Goal: Task Accomplishment & Management: Use online tool/utility

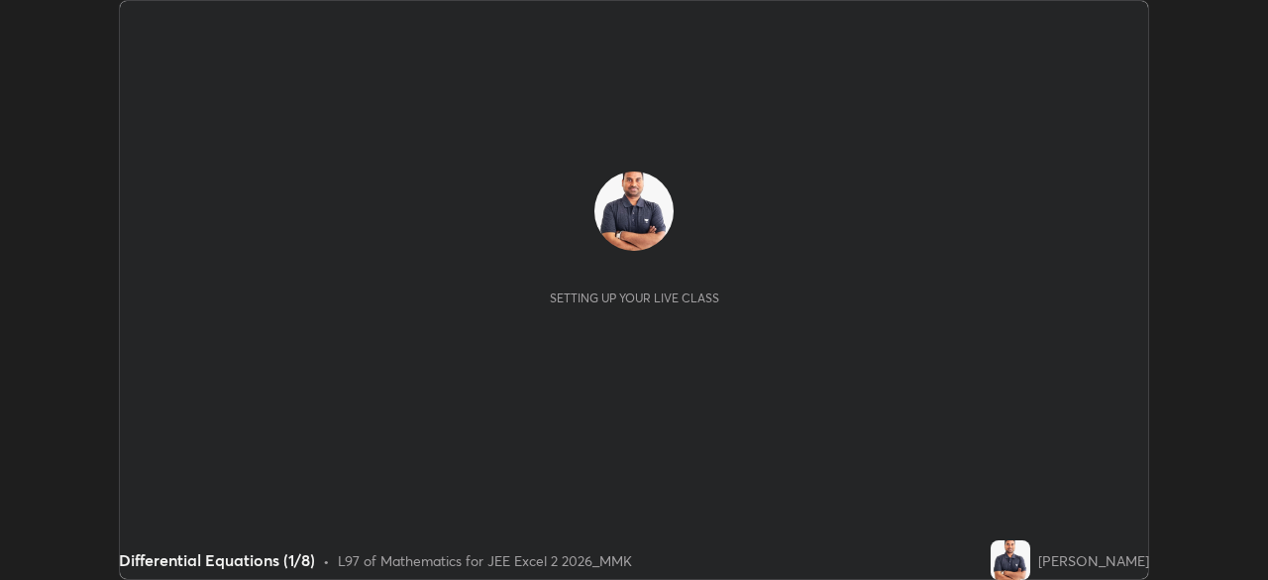
scroll to position [580, 1267]
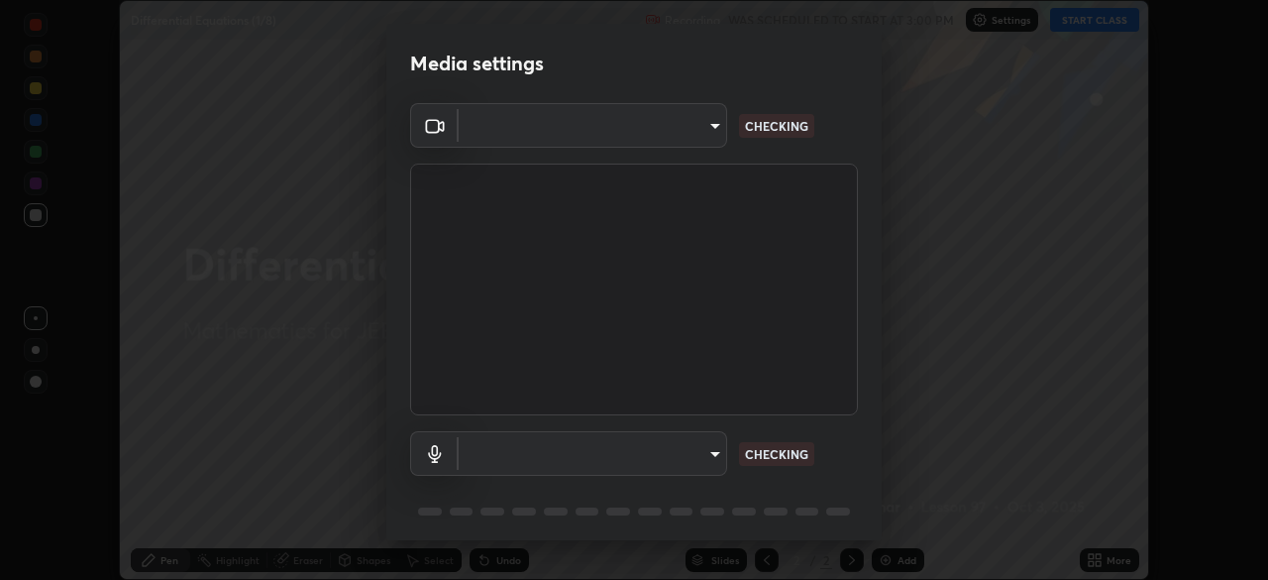
click at [689, 133] on body "Erase all Differential Equations (1/8) Recording WAS SCHEDULED TO START AT 3:00…" at bounding box center [634, 290] width 1268 height 580
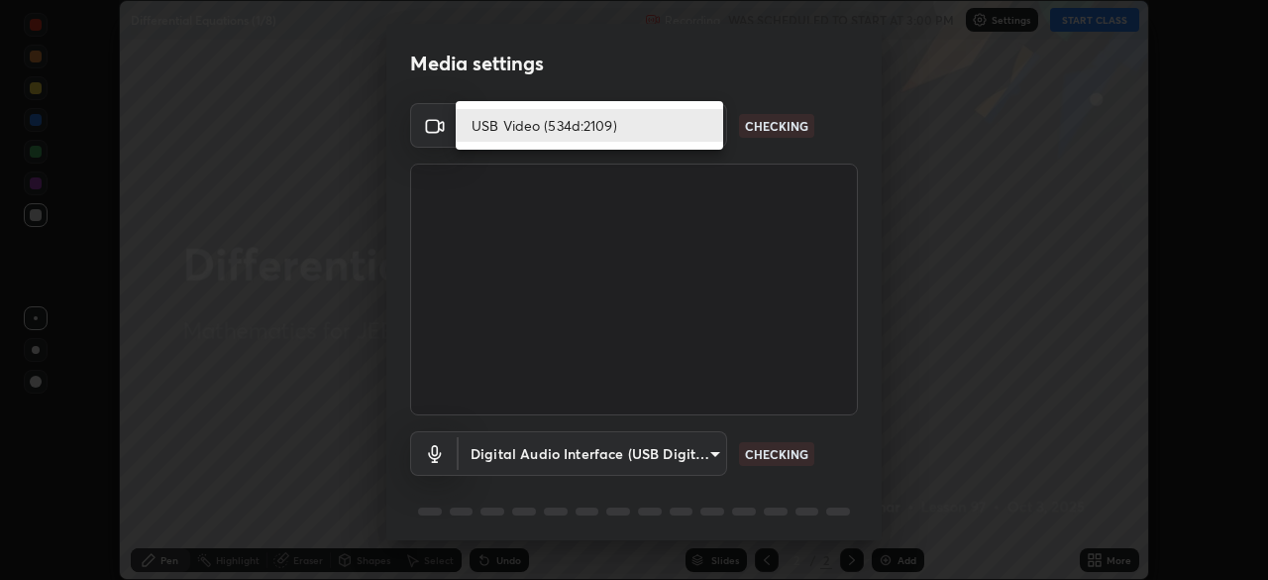
type input "119f56cd3221aa741ff86ef3c15b45e11b875c70691a8bbf6b5e475350e28a87"
click at [642, 123] on li "USB Video (534d:2109)" at bounding box center [589, 125] width 267 height 33
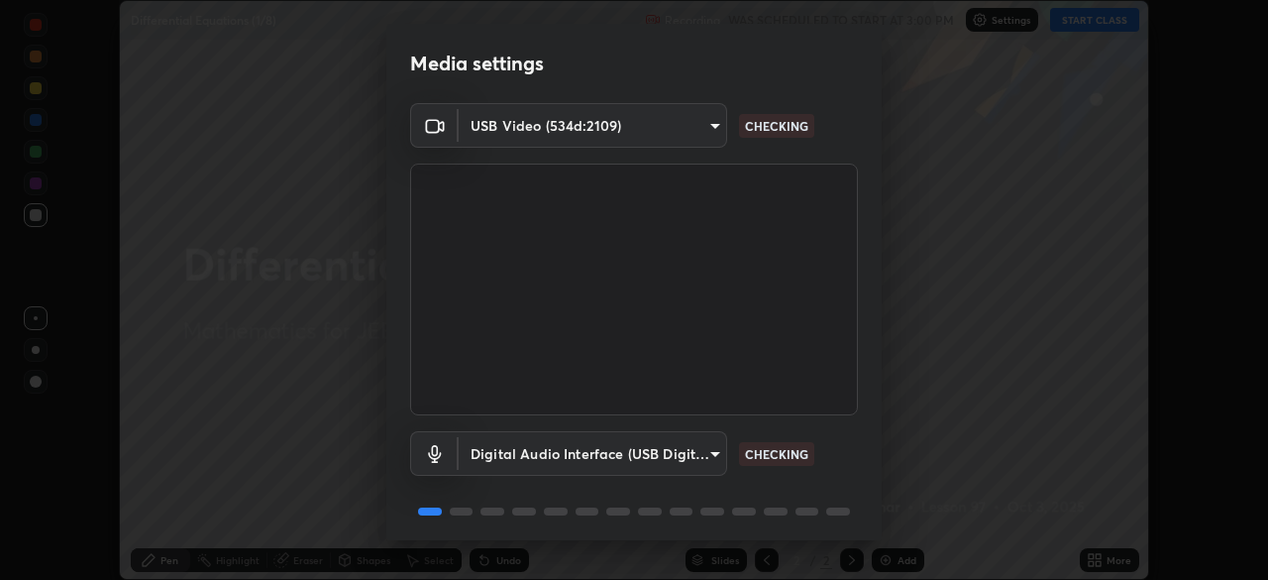
click at [662, 464] on body "Erase all Differential Equations (1/8) Recording WAS SCHEDULED TO START AT 3:00…" at bounding box center [634, 290] width 1268 height 580
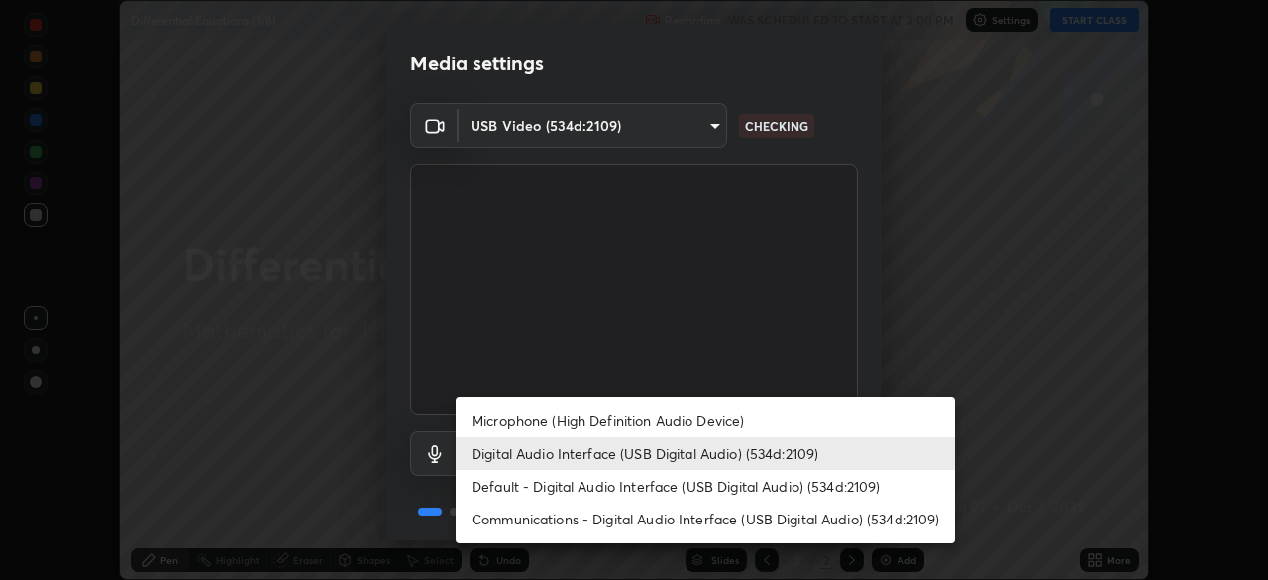
click at [656, 415] on li "Microphone (High Definition Audio Device)" at bounding box center [705, 420] width 499 height 33
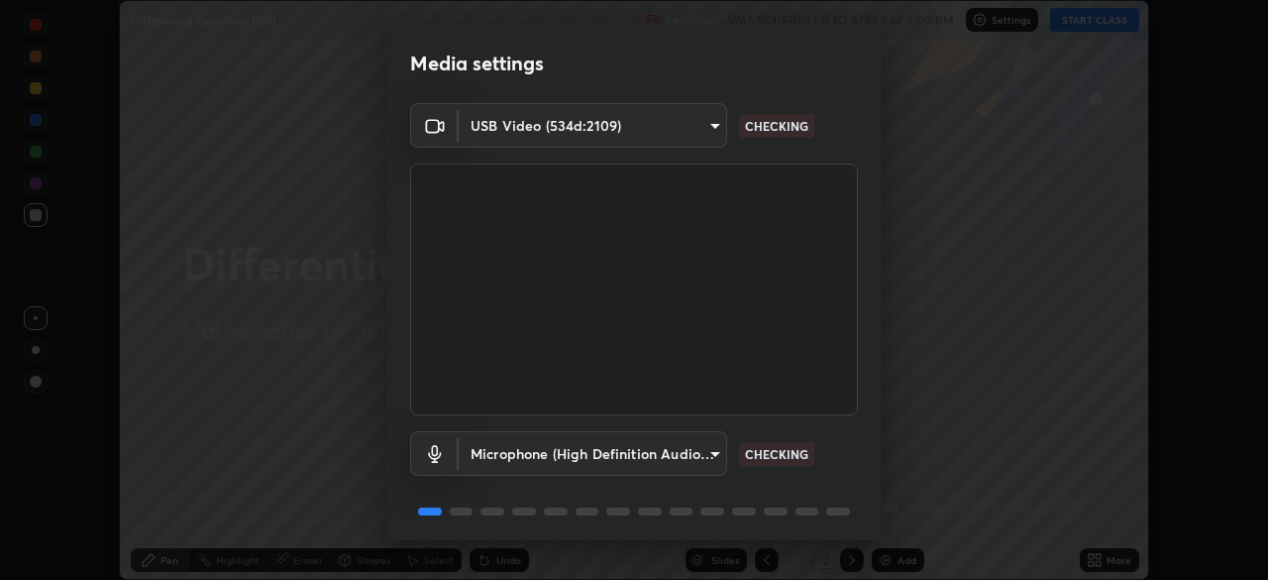
click at [669, 454] on body "Erase all Differential Equations (1/8) Recording WAS SCHEDULED TO START AT 3:00…" at bounding box center [634, 290] width 1268 height 580
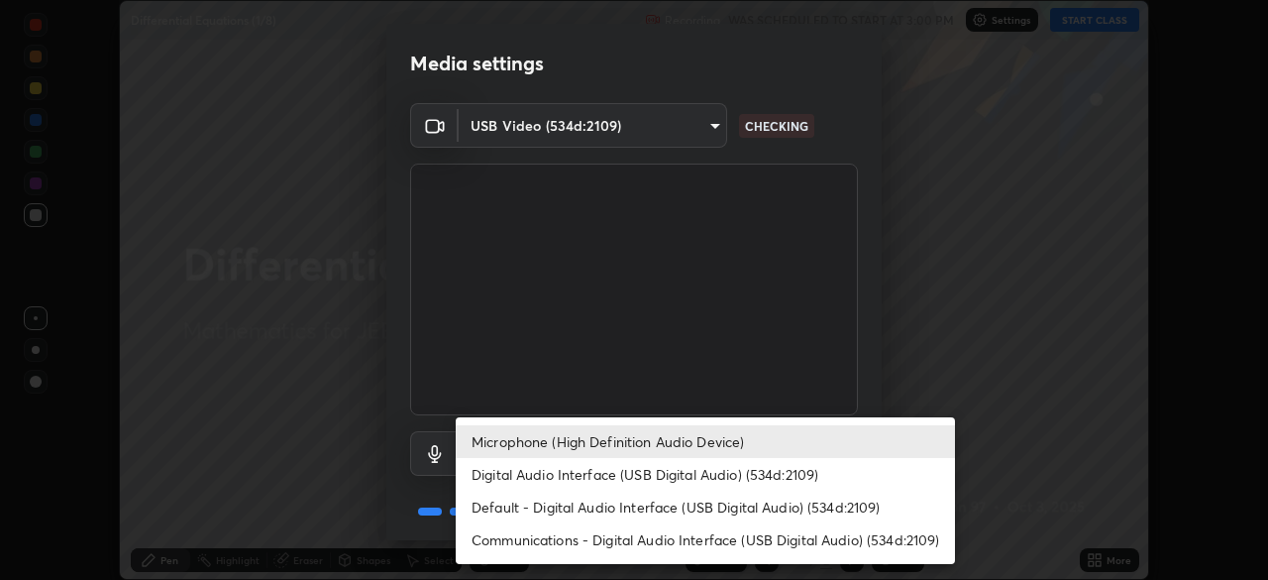
click at [670, 475] on li "Digital Audio Interface (USB Digital Audio) (534d:2109)" at bounding box center [705, 474] width 499 height 33
type input "c646bd0a84963ef75d7e75e16448b8f047285210e5b37cf02f81b0c24ed99837"
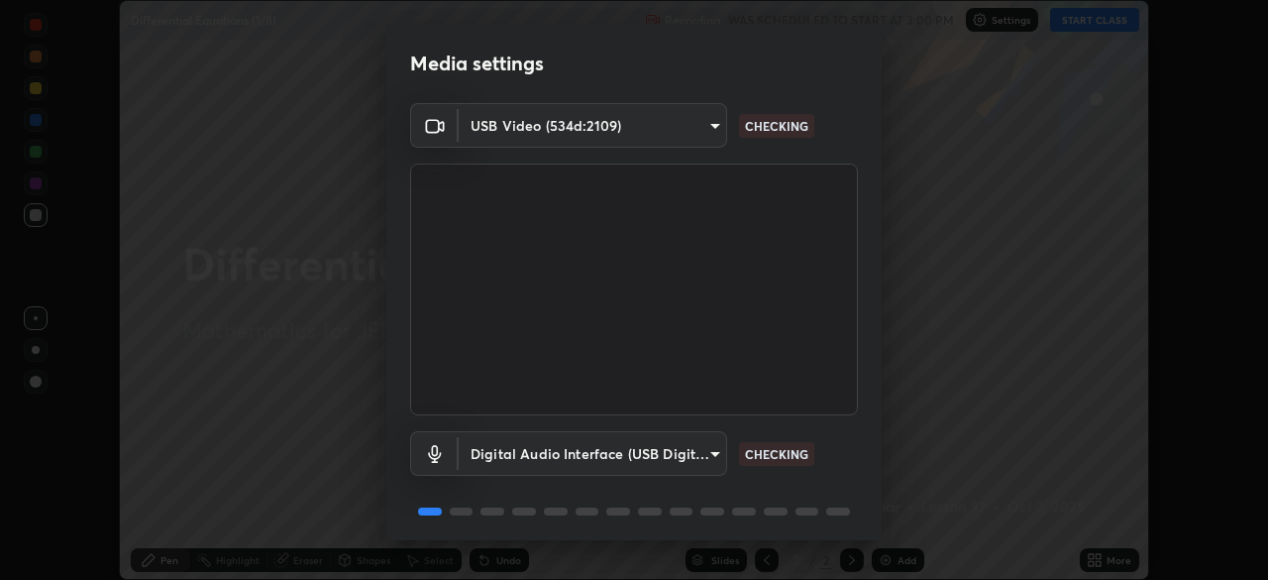
scroll to position [70, 0]
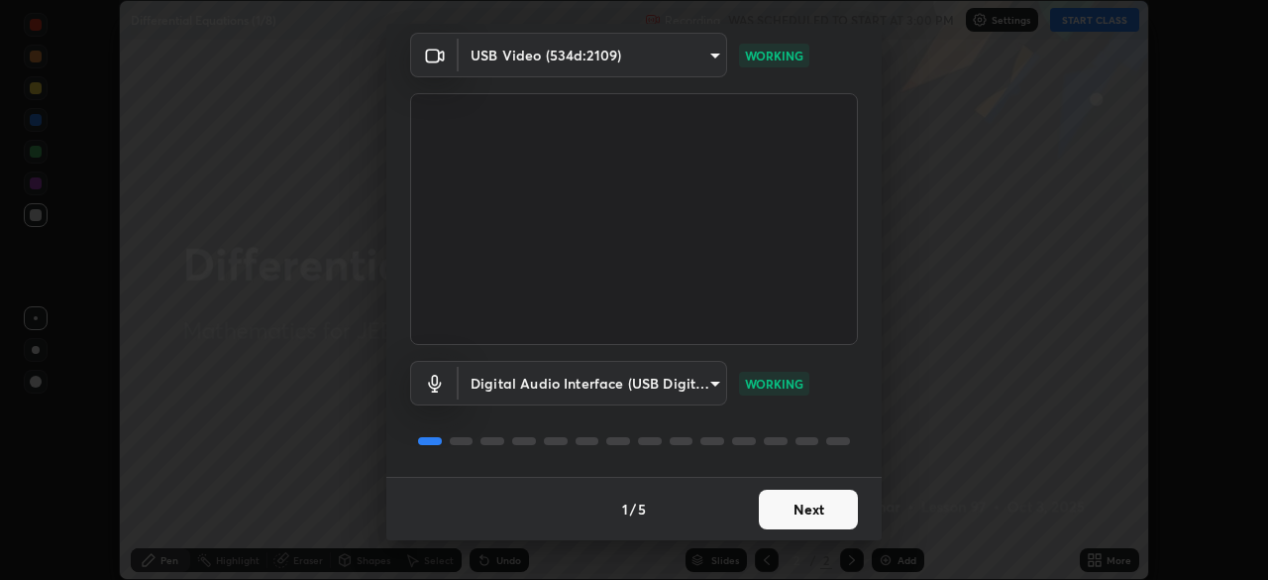
click at [793, 504] on button "Next" at bounding box center [808, 509] width 99 height 40
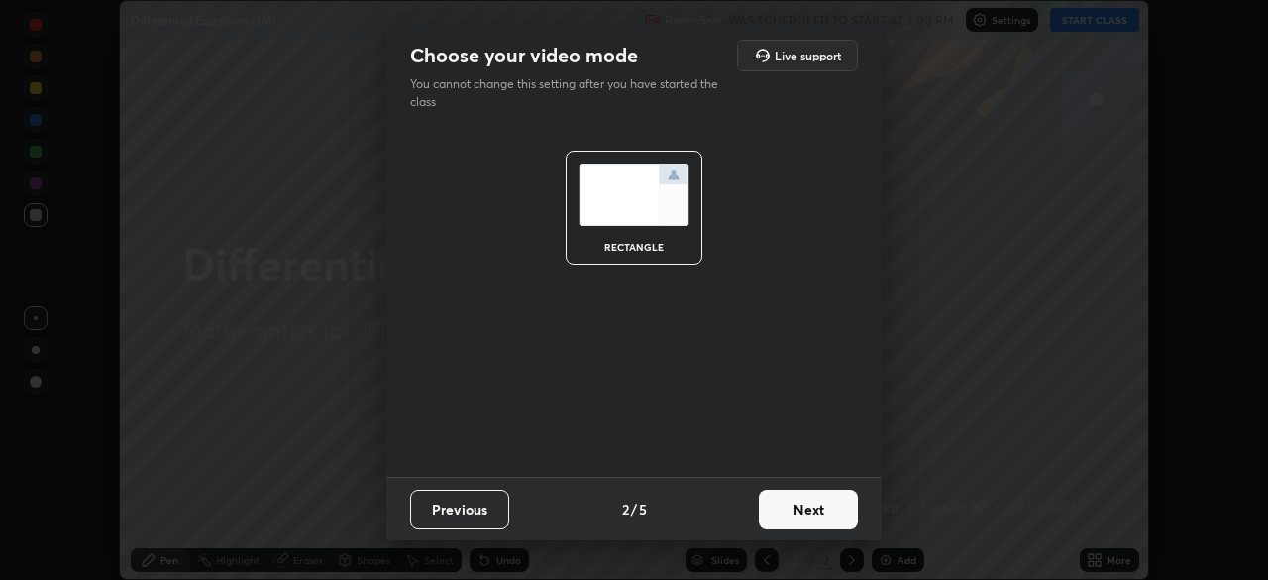
scroll to position [0, 0]
click at [794, 510] on button "Next" at bounding box center [808, 509] width 99 height 40
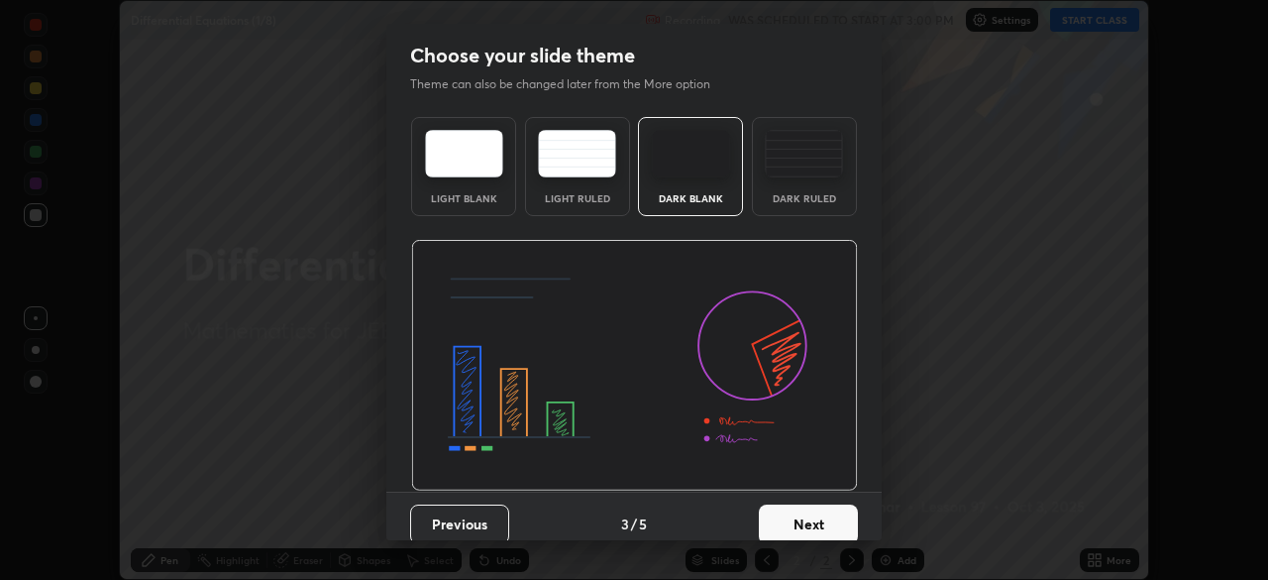
click at [806, 519] on button "Next" at bounding box center [808, 524] width 99 height 40
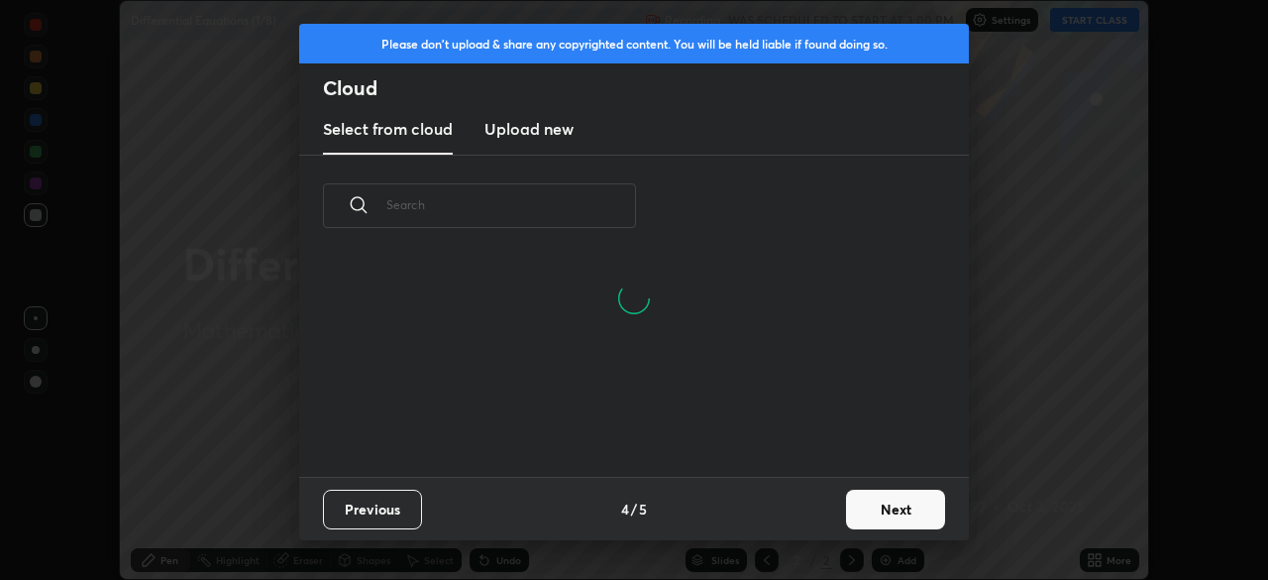
click at [858, 508] on button "Next" at bounding box center [895, 509] width 99 height 40
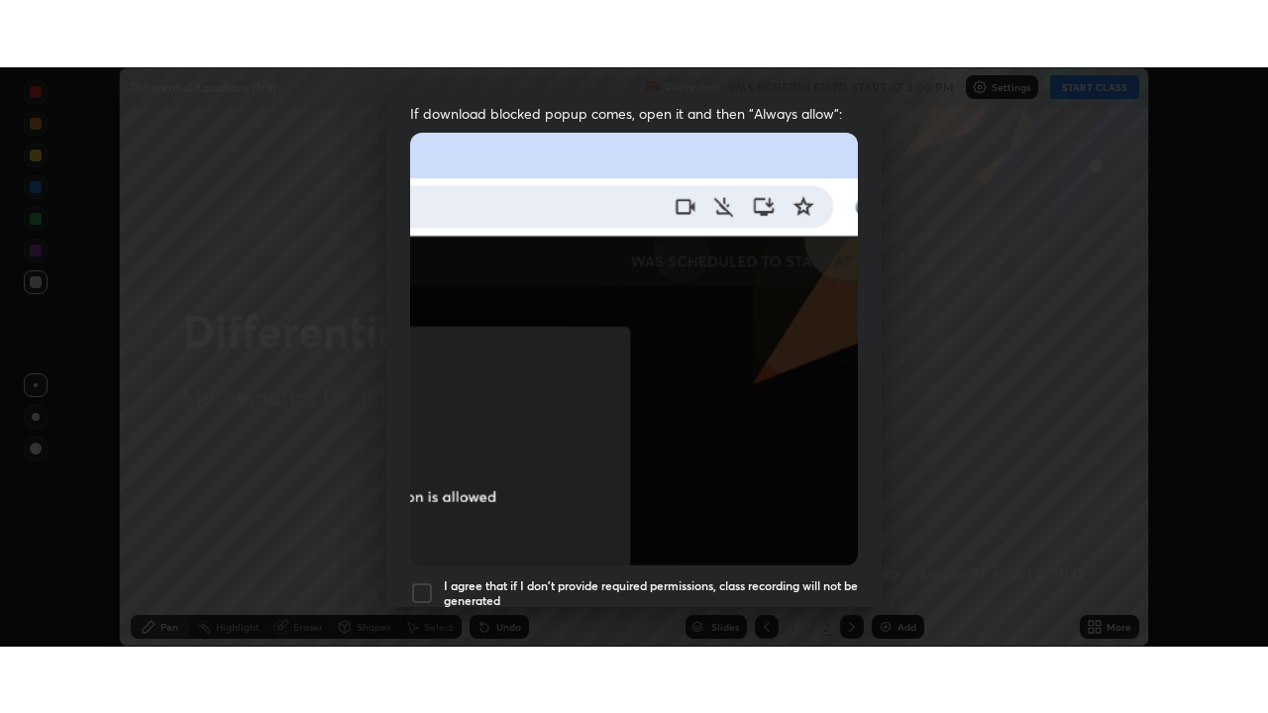
scroll to position [475, 0]
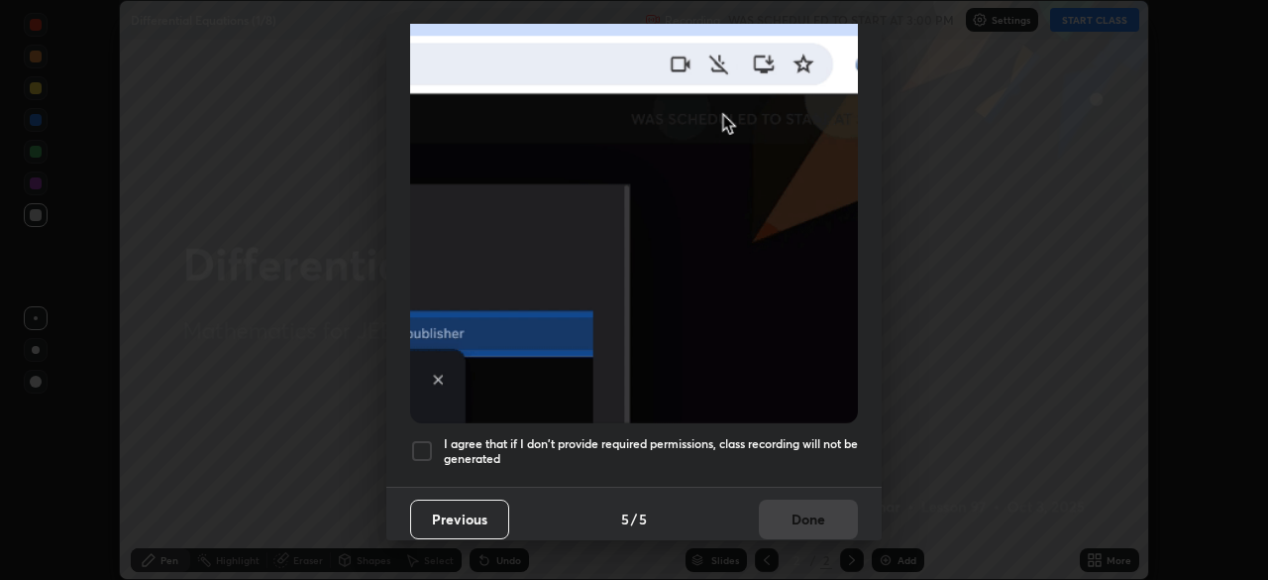
click at [426, 443] on div at bounding box center [422, 451] width 24 height 24
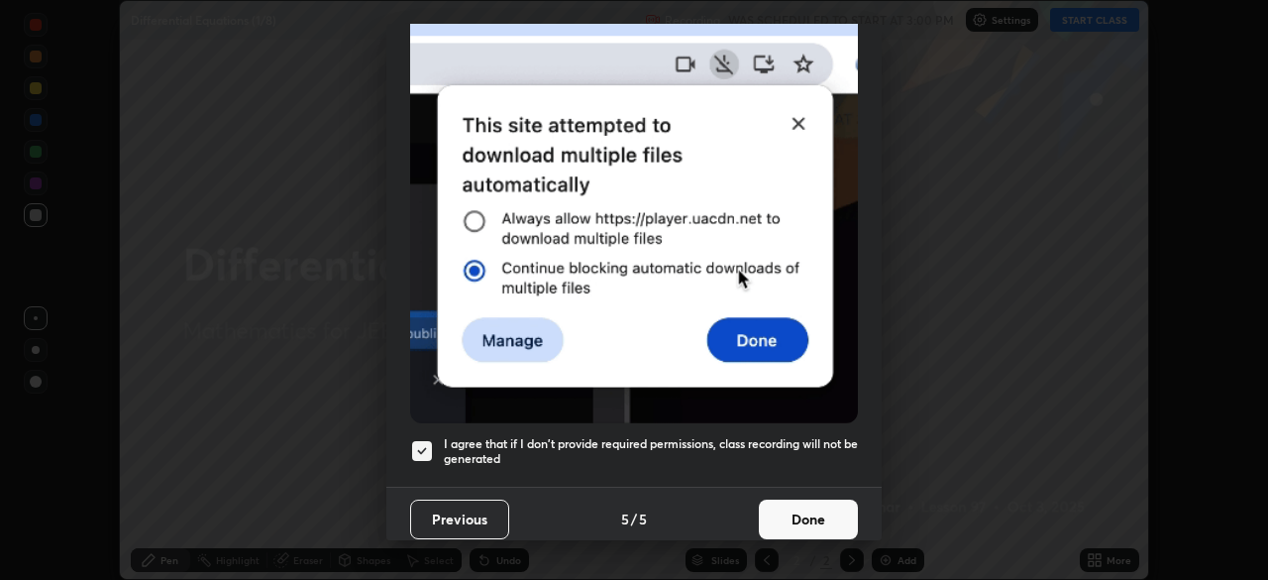
click at [778, 505] on button "Done" at bounding box center [808, 519] width 99 height 40
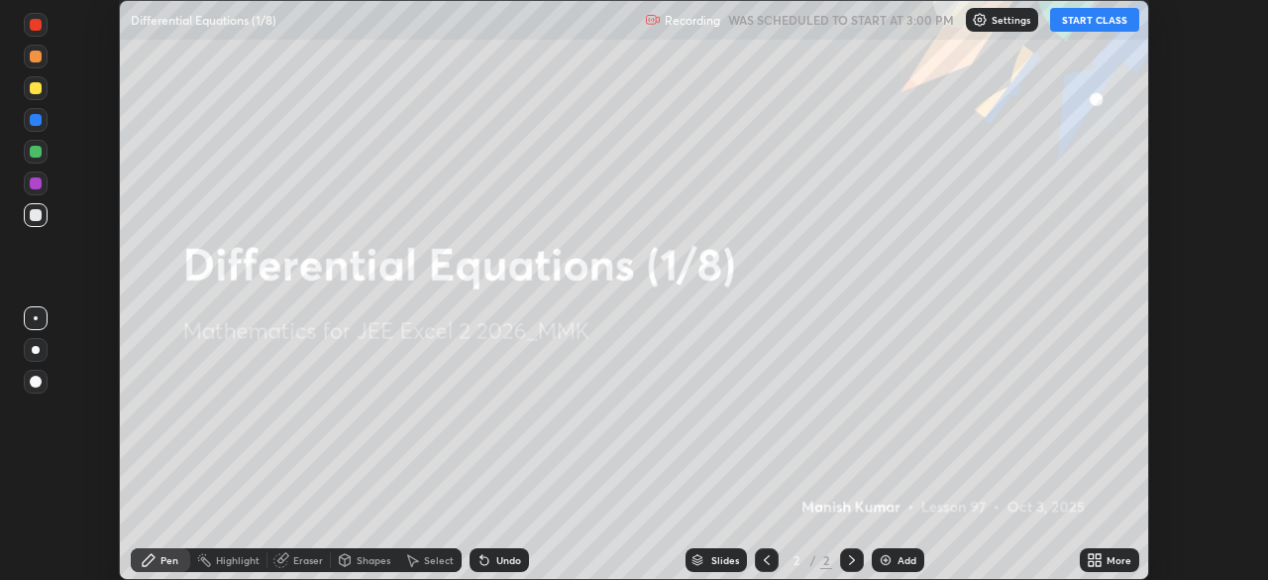
click at [1084, 18] on button "START CLASS" at bounding box center [1094, 20] width 89 height 24
click at [1100, 562] on icon at bounding box center [1098, 563] width 5 height 5
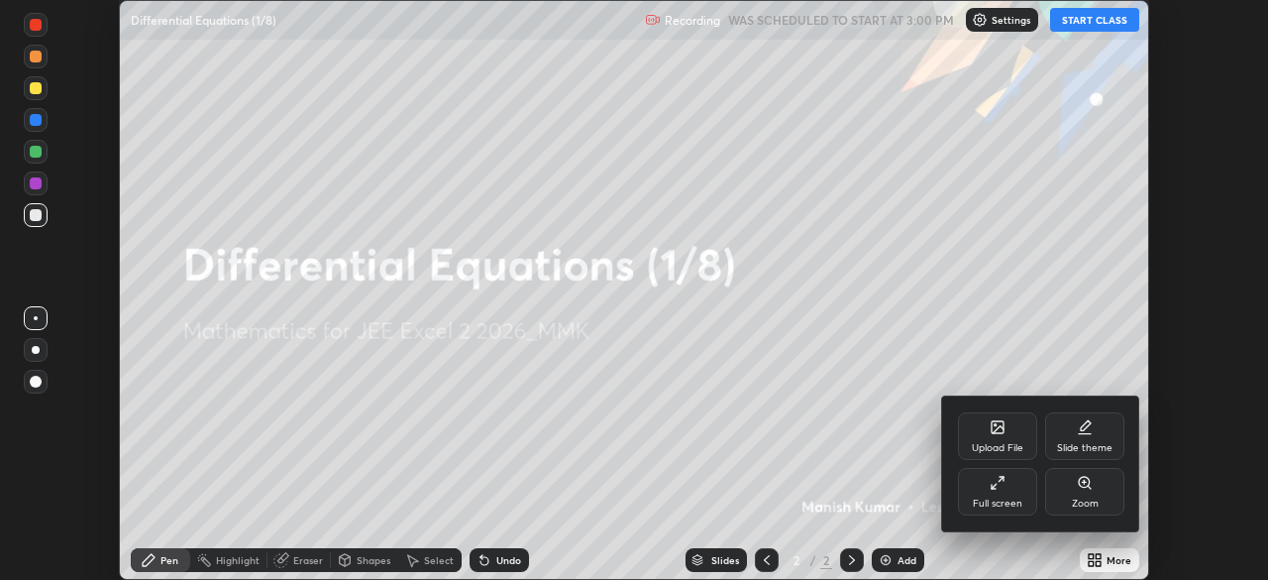
click at [995, 498] on div "Full screen" at bounding box center [998, 503] width 50 height 10
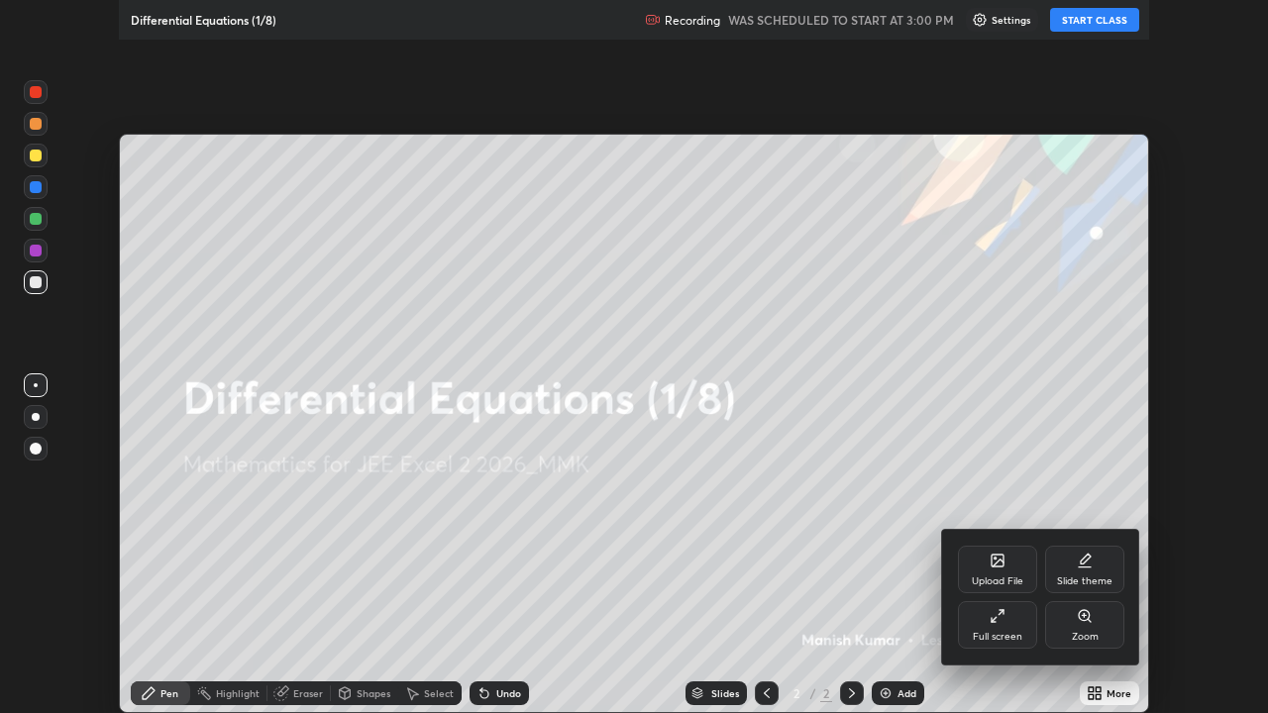
scroll to position [713, 1268]
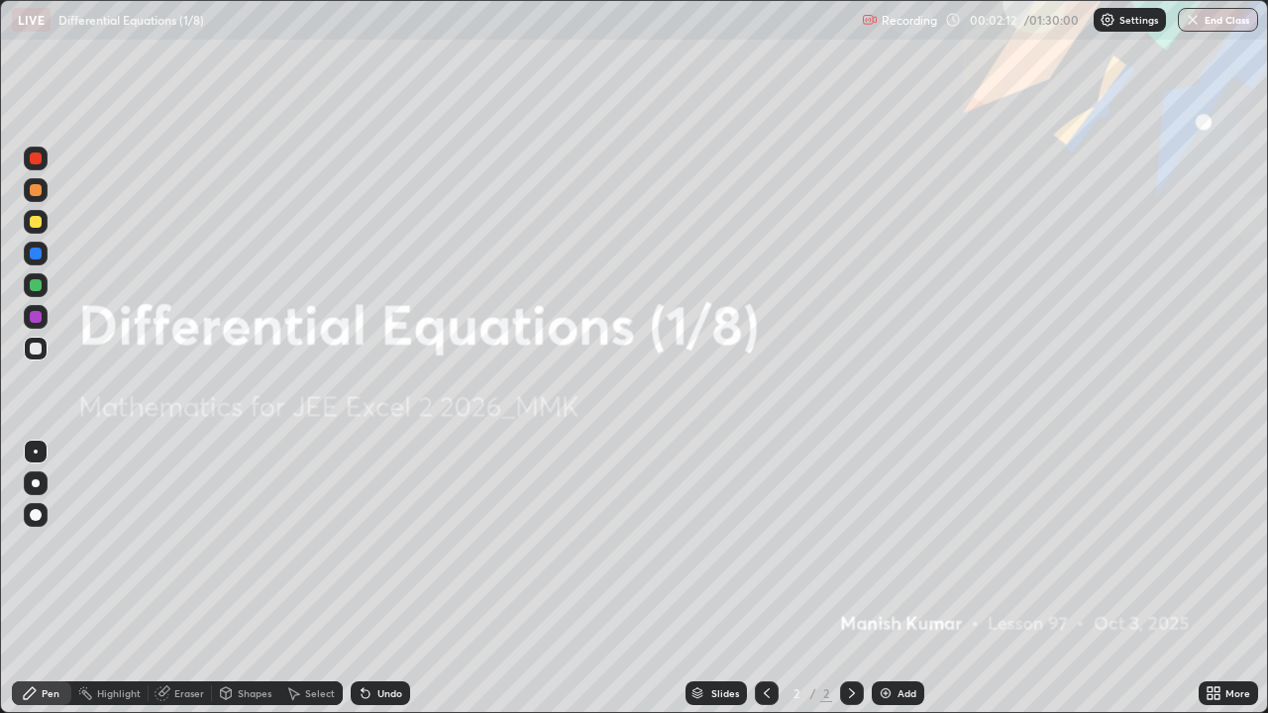
click at [881, 579] on div "Add" at bounding box center [898, 694] width 53 height 24
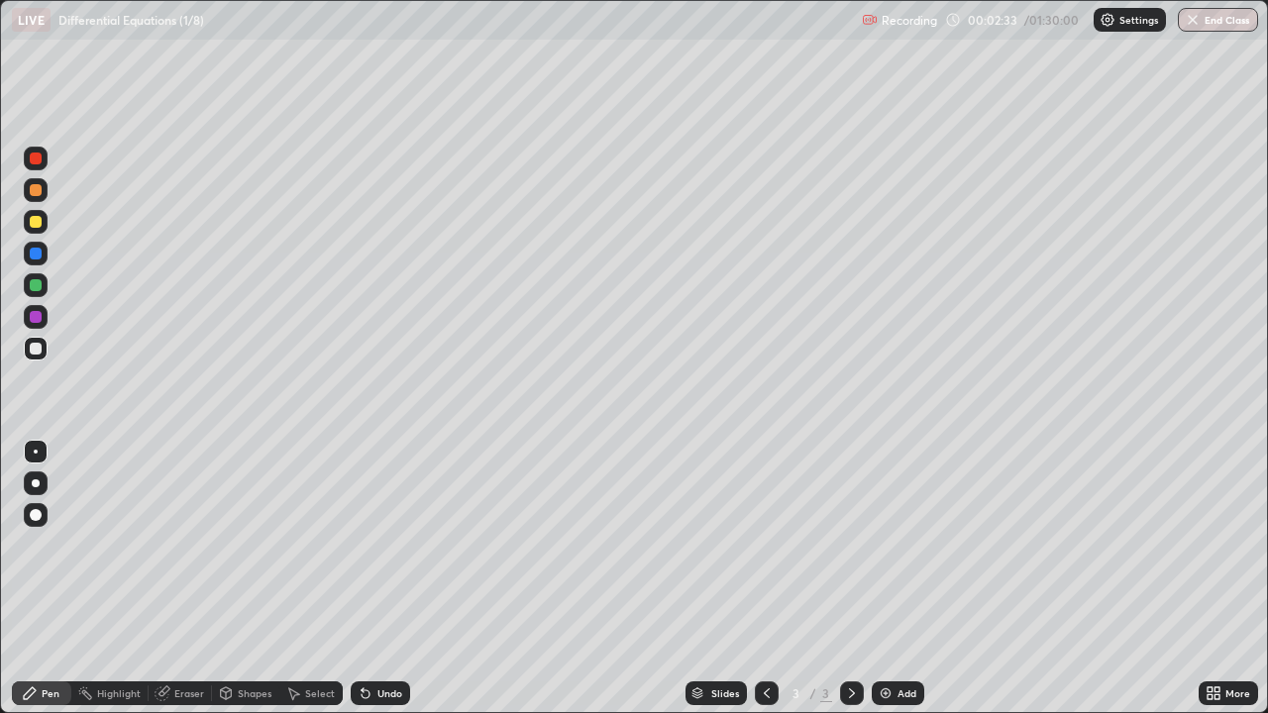
click at [38, 230] on div at bounding box center [36, 222] width 24 height 24
click at [35, 350] on div at bounding box center [36, 349] width 12 height 12
click at [892, 579] on div "Add" at bounding box center [898, 694] width 53 height 24
click at [886, 579] on img at bounding box center [886, 694] width 16 height 16
click at [173, 579] on div "Eraser" at bounding box center [180, 694] width 63 height 24
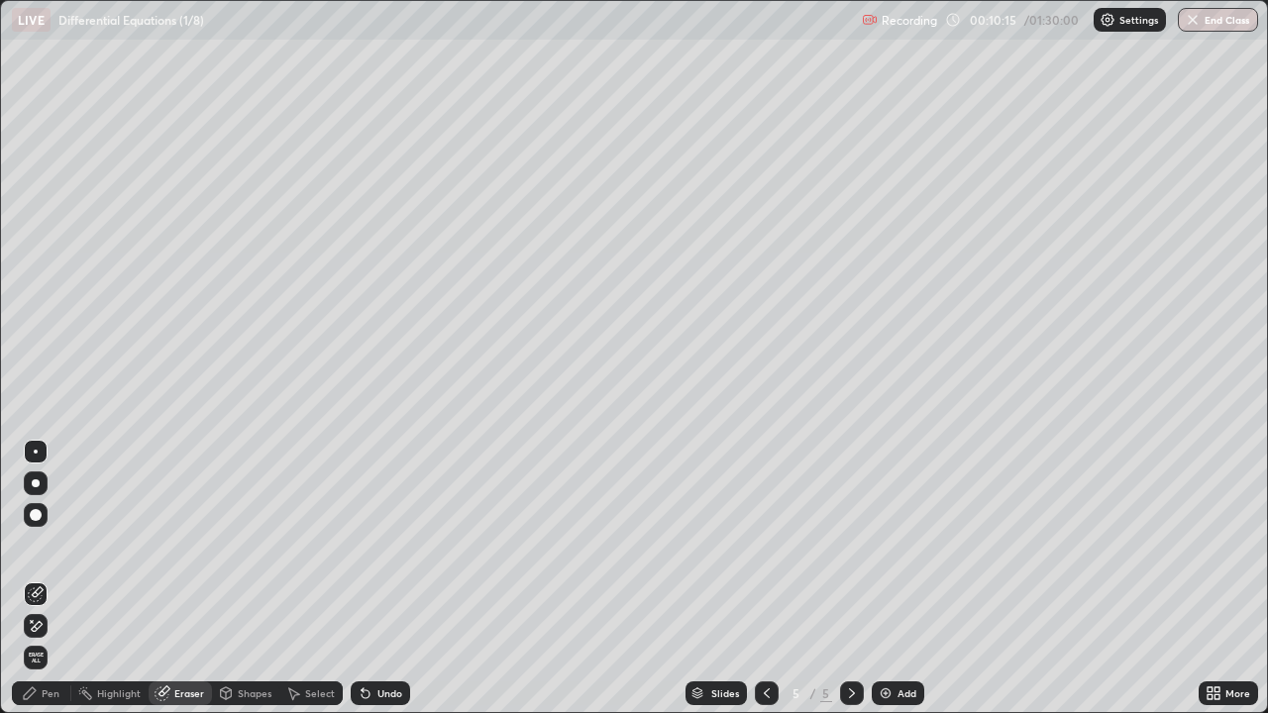
click at [44, 579] on div "Pen" at bounding box center [51, 694] width 18 height 10
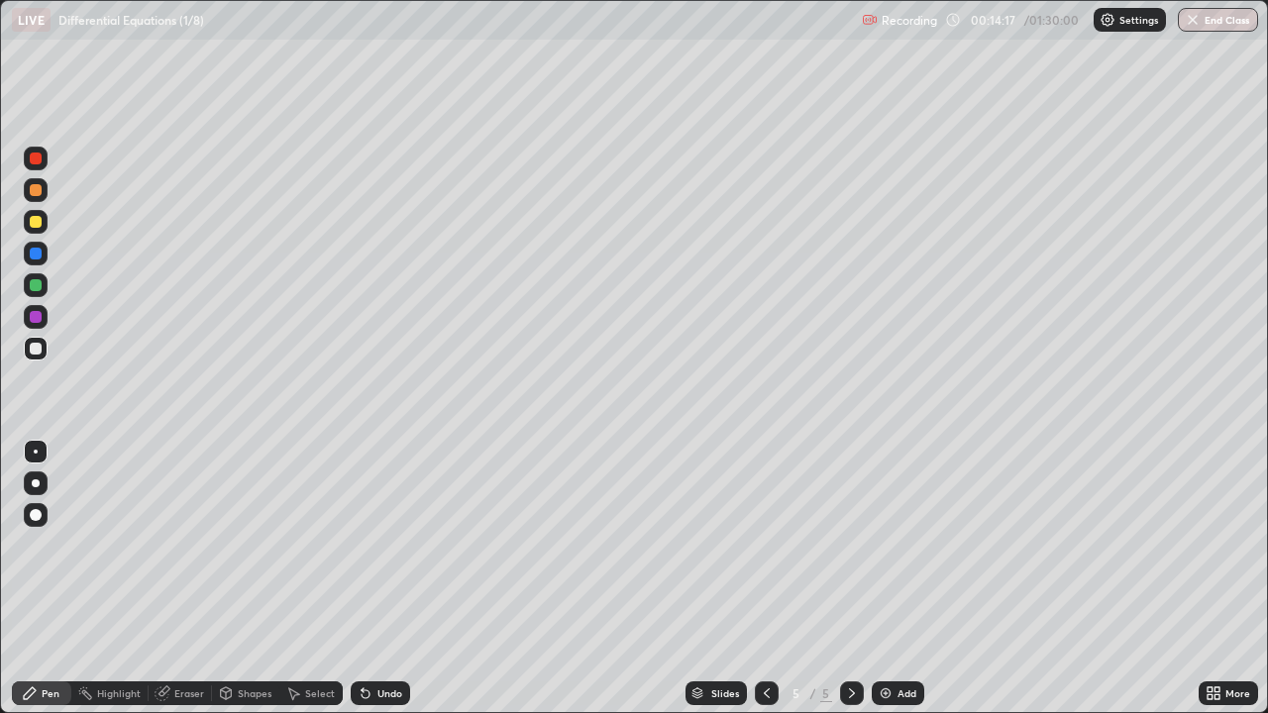
click at [901, 579] on div "Add" at bounding box center [907, 694] width 19 height 10
click at [35, 223] on div at bounding box center [36, 222] width 12 height 12
click at [178, 579] on div "Eraser" at bounding box center [189, 694] width 30 height 10
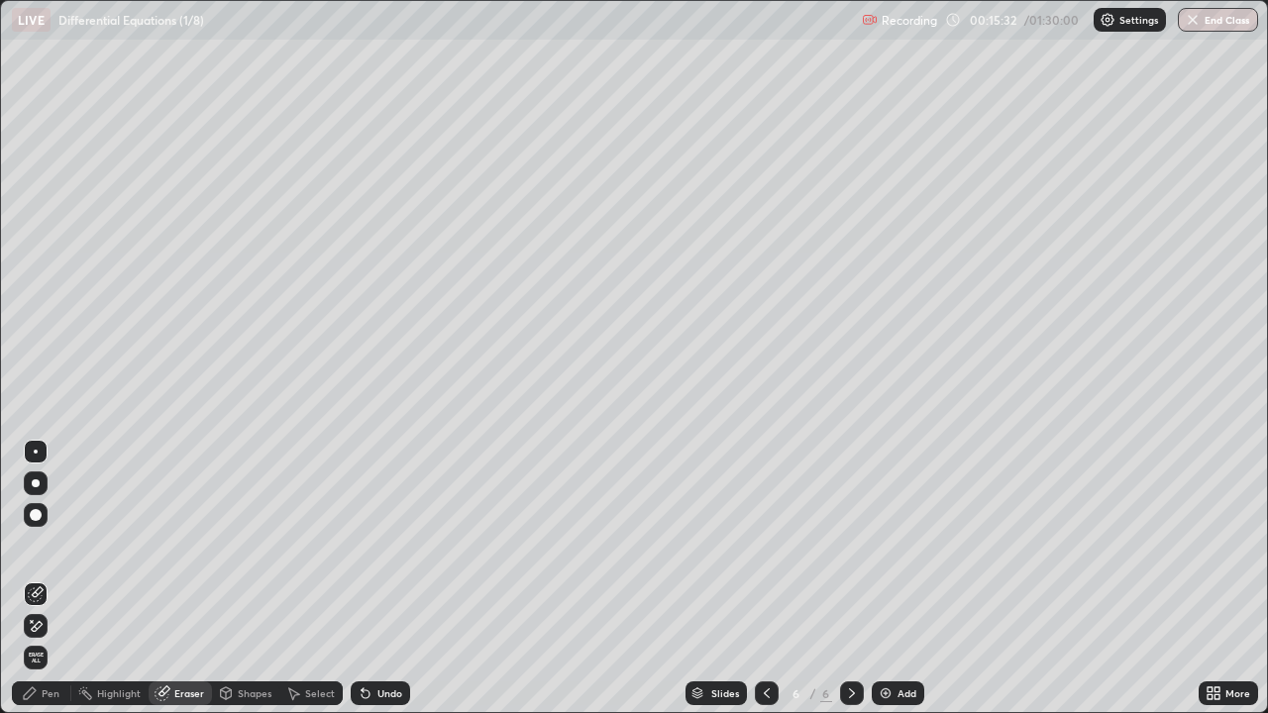
click at [53, 579] on div "Pen" at bounding box center [51, 694] width 18 height 10
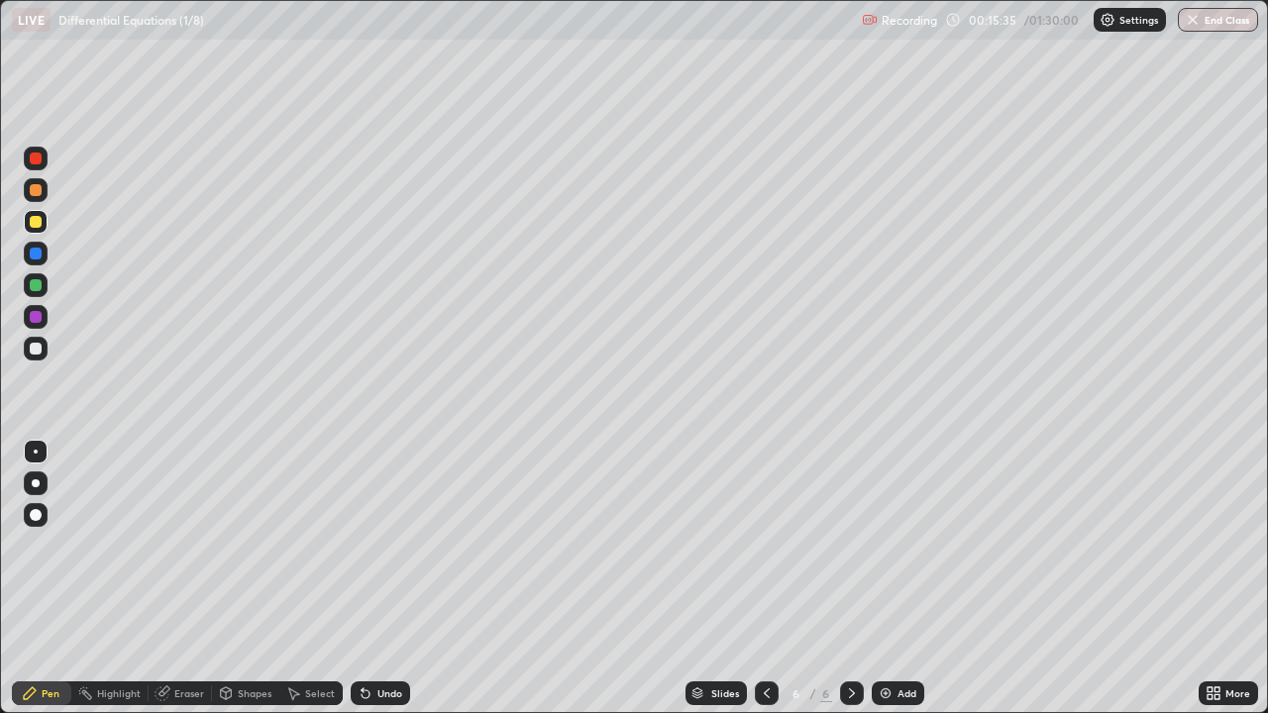
click at [178, 579] on div "Eraser" at bounding box center [189, 694] width 30 height 10
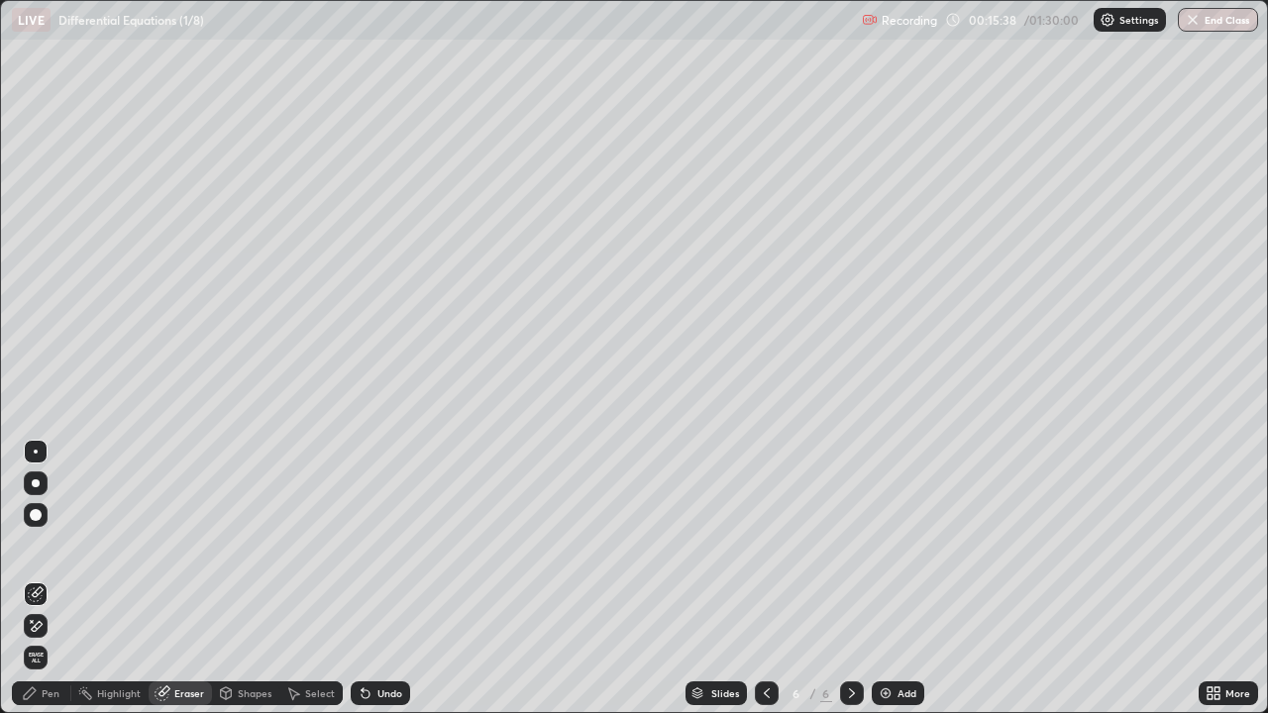
click at [40, 579] on div "Pen" at bounding box center [41, 694] width 59 height 24
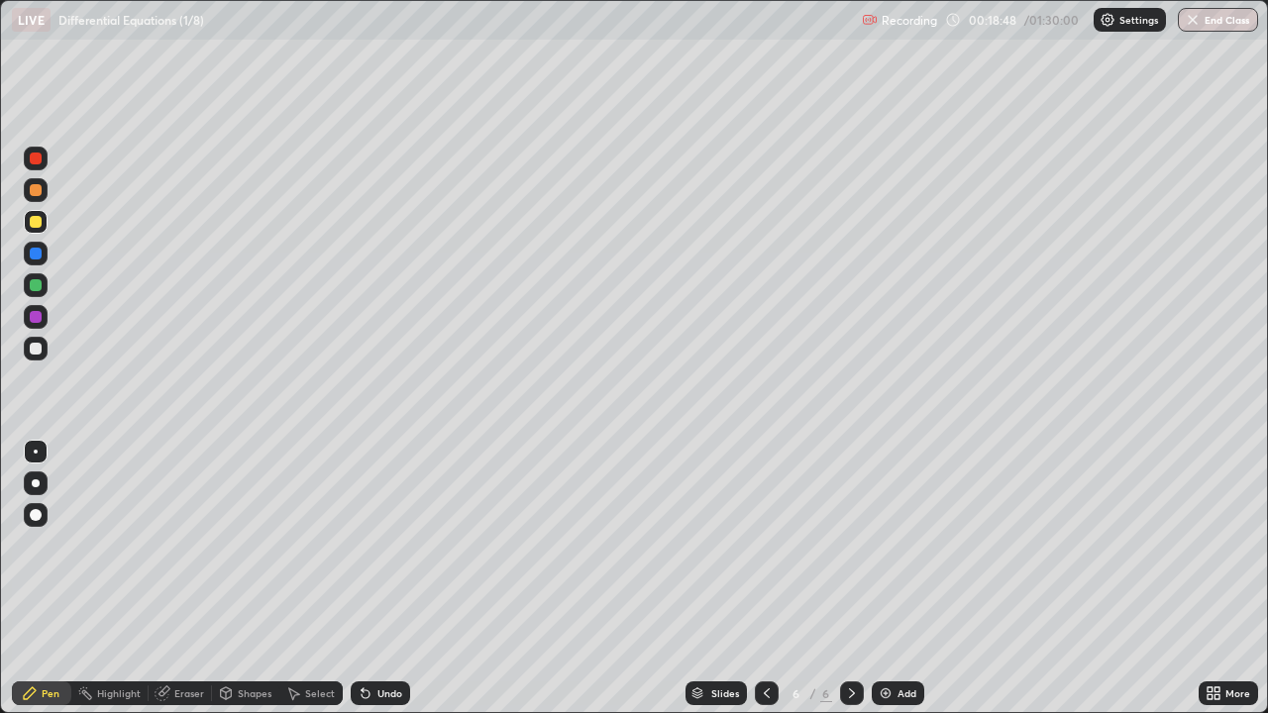
click at [895, 579] on div "Add" at bounding box center [898, 694] width 53 height 24
click at [176, 579] on div "Eraser" at bounding box center [189, 694] width 30 height 10
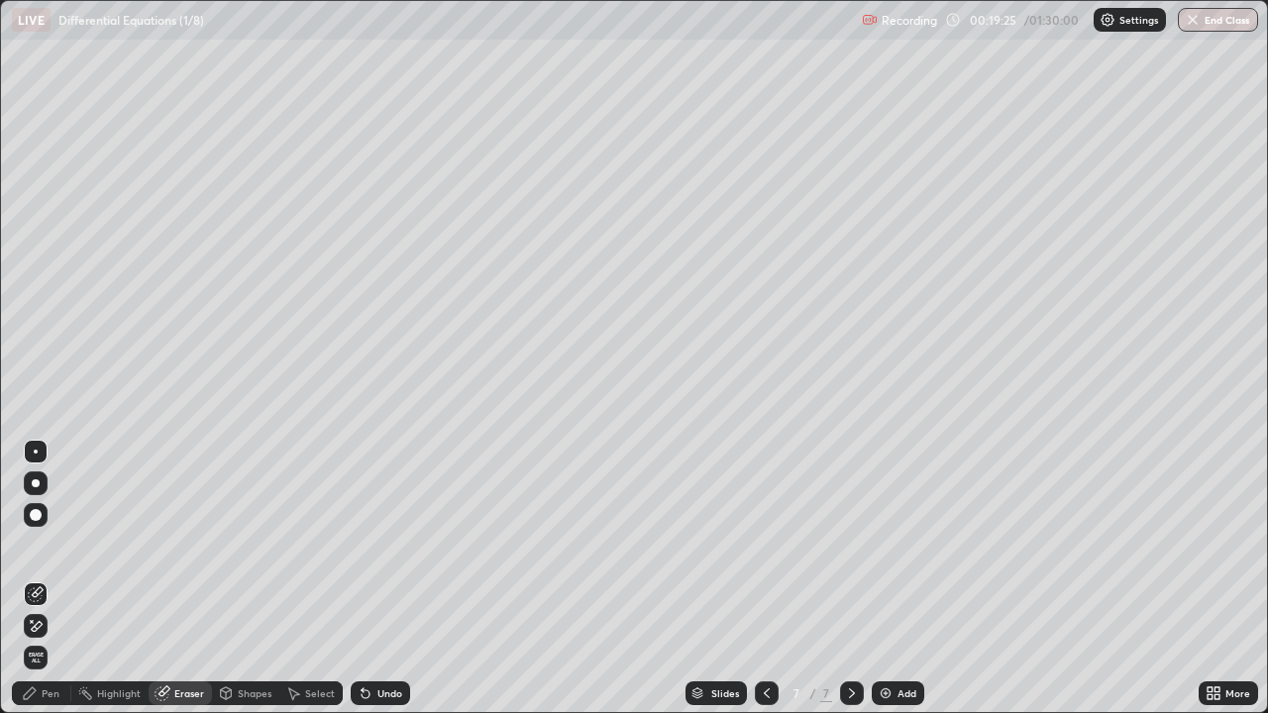
click at [44, 579] on div "Pen" at bounding box center [51, 694] width 18 height 10
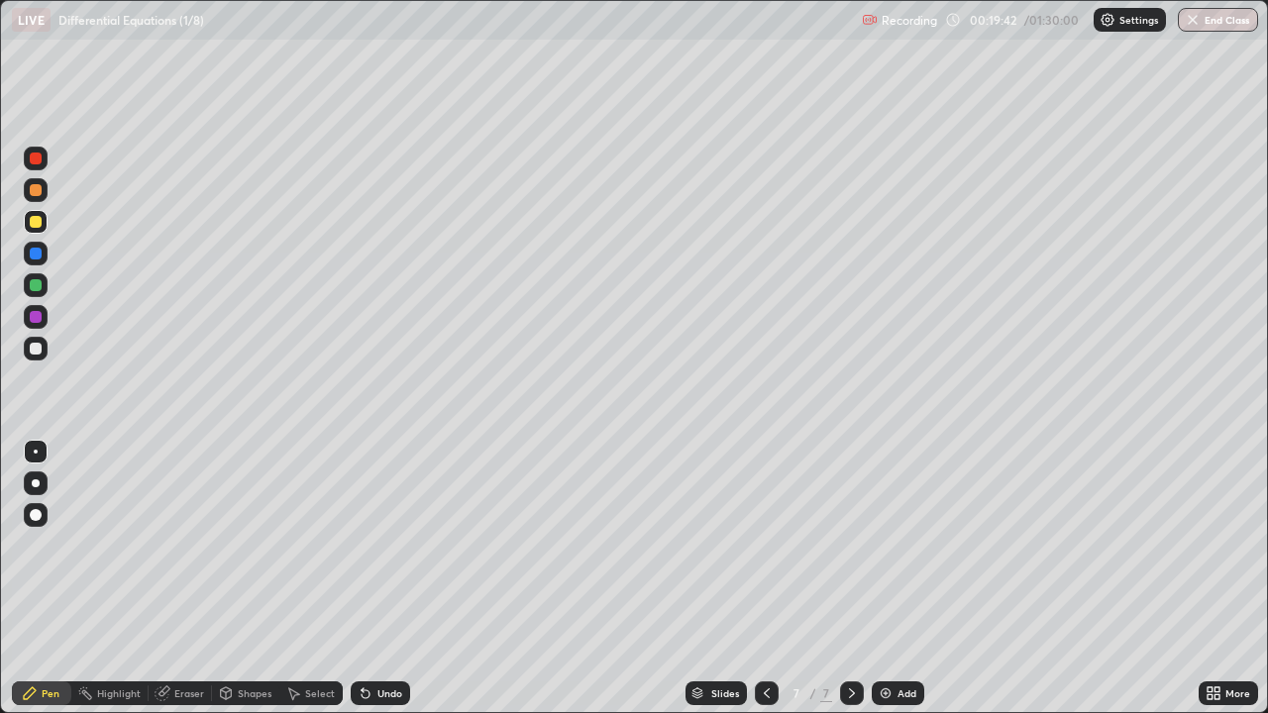
click at [182, 579] on div "Eraser" at bounding box center [180, 694] width 63 height 24
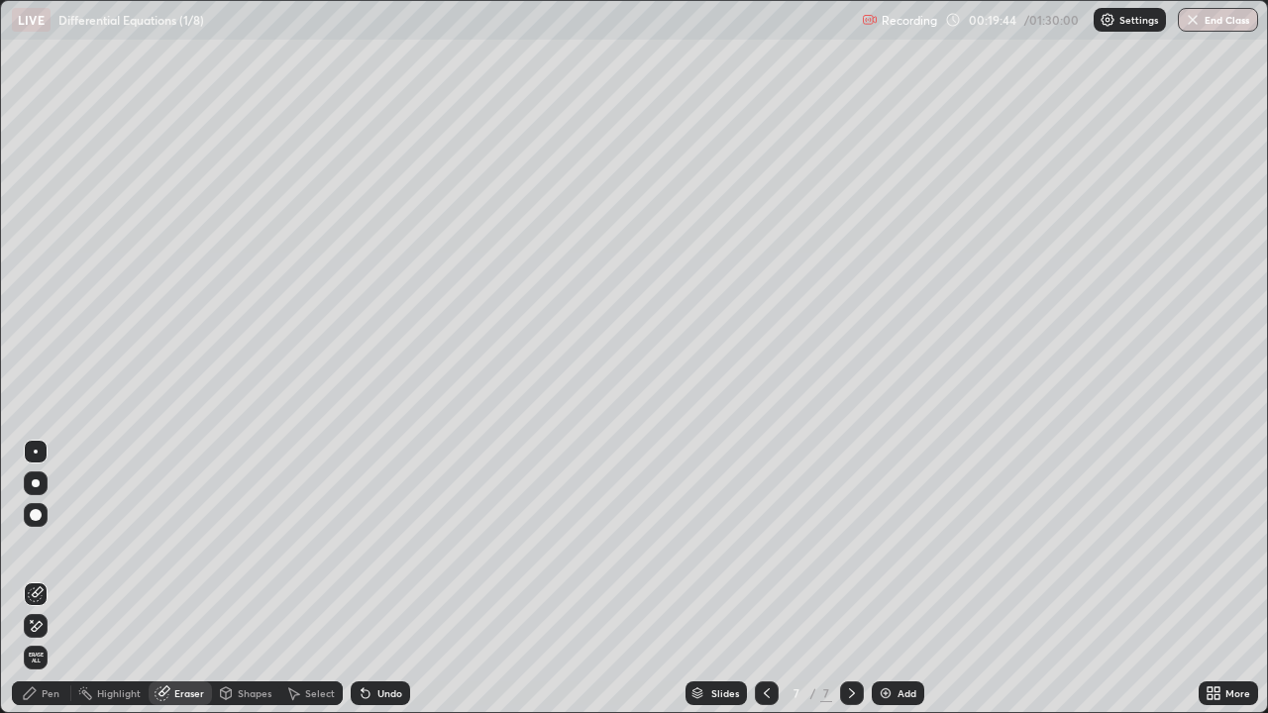
click at [46, 579] on div "Pen" at bounding box center [51, 694] width 18 height 10
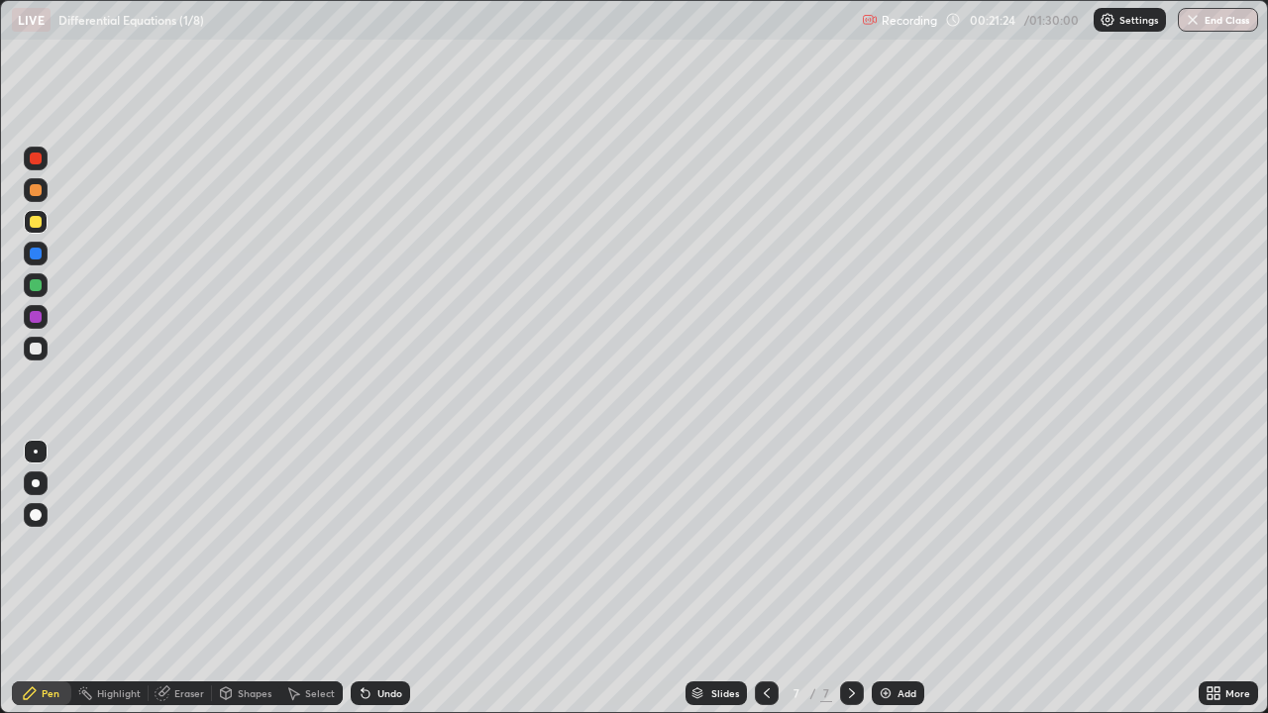
click at [186, 579] on div "Eraser" at bounding box center [189, 694] width 30 height 10
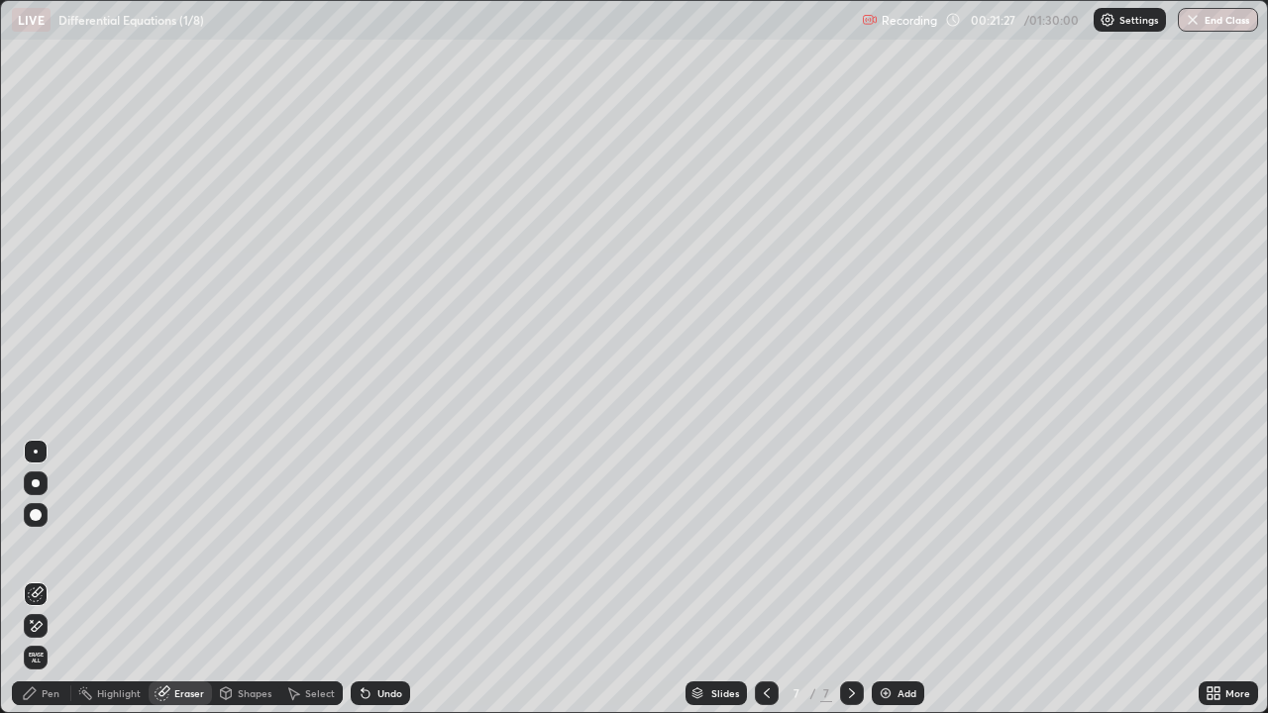
click at [50, 579] on div "Pen" at bounding box center [51, 694] width 18 height 10
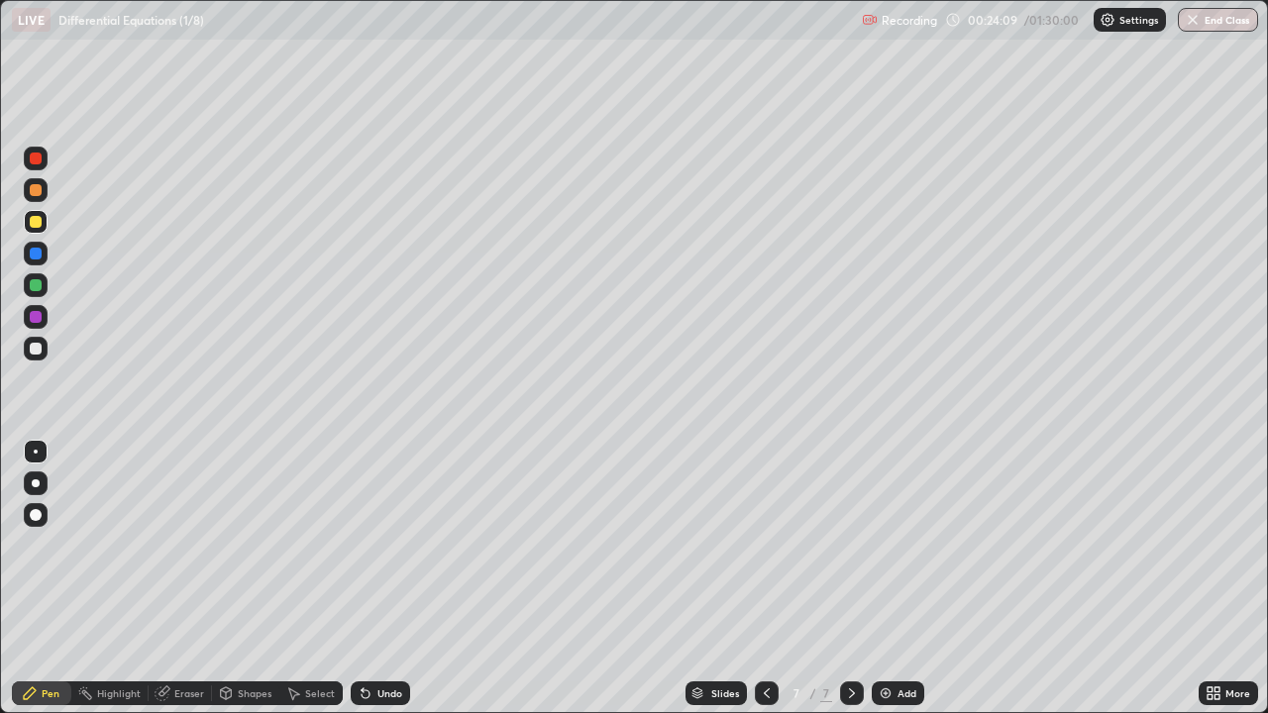
click at [183, 579] on div "Eraser" at bounding box center [180, 694] width 63 height 24
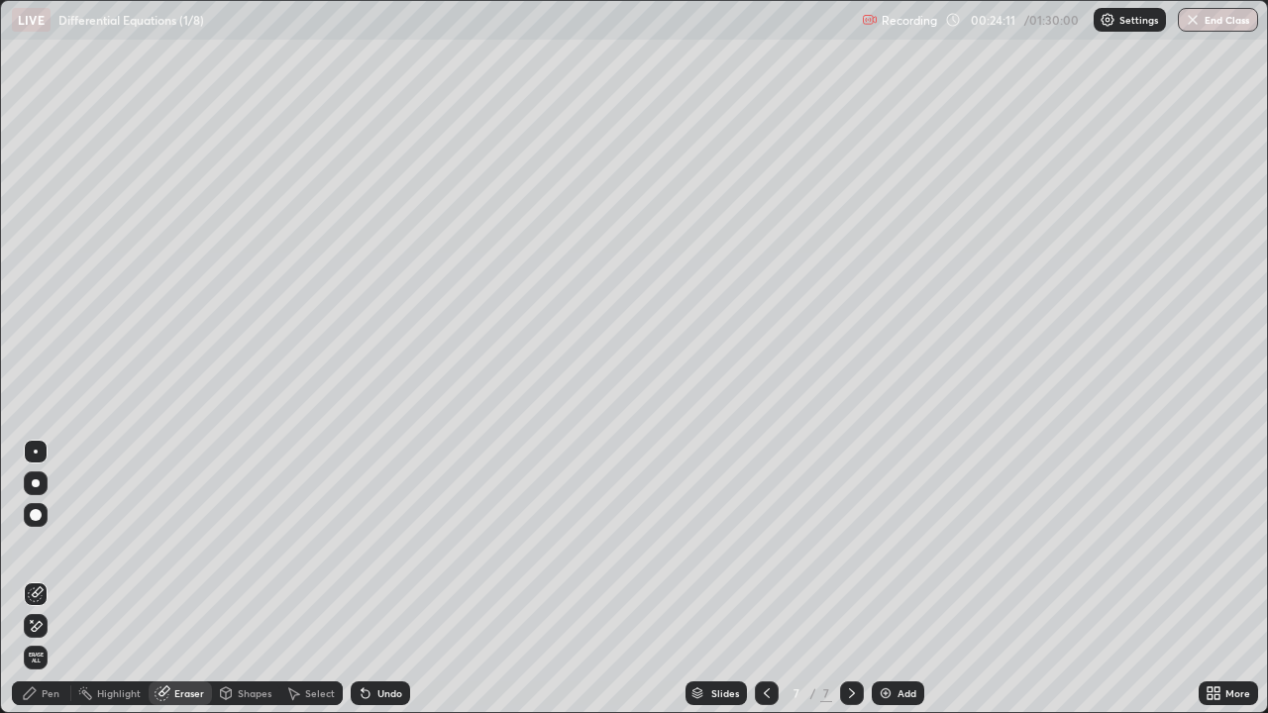
click at [49, 579] on div "Pen" at bounding box center [41, 694] width 59 height 24
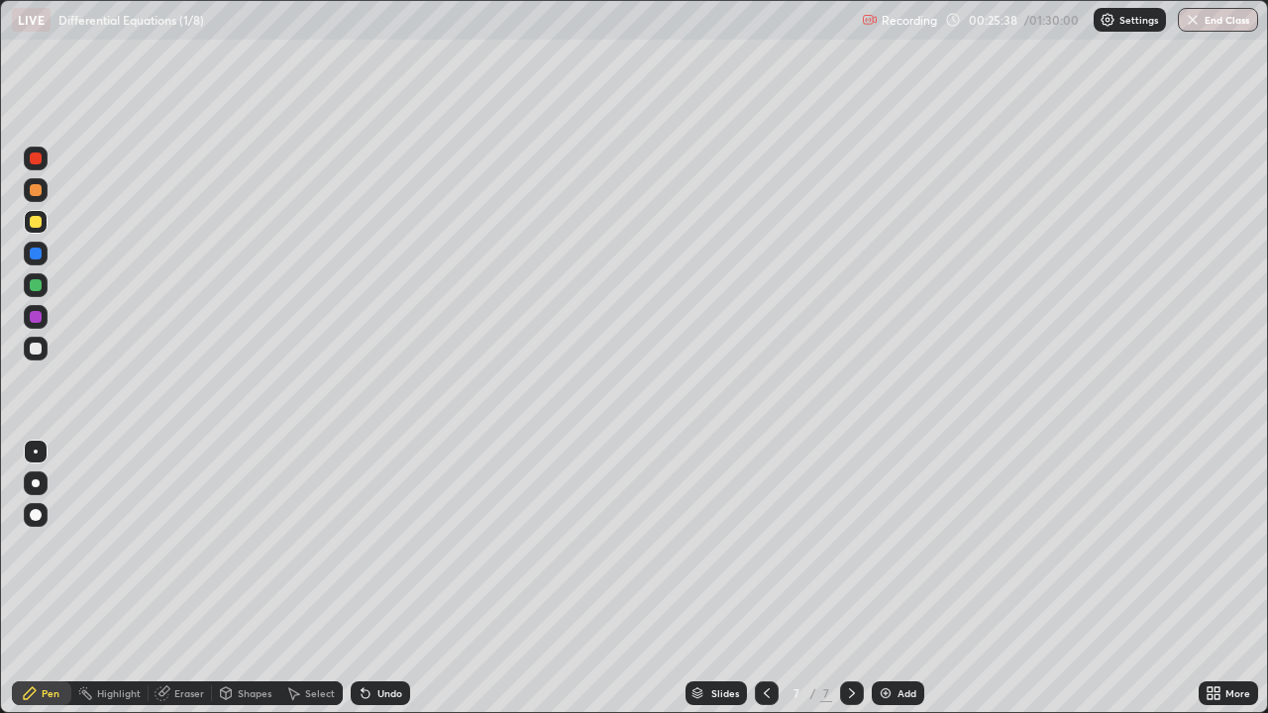
click at [905, 579] on div "Add" at bounding box center [907, 694] width 19 height 10
click at [764, 579] on icon at bounding box center [767, 694] width 16 height 16
click at [850, 579] on div at bounding box center [852, 694] width 24 height 24
click at [34, 286] on div at bounding box center [36, 285] width 12 height 12
click at [905, 579] on div "Add" at bounding box center [907, 694] width 19 height 10
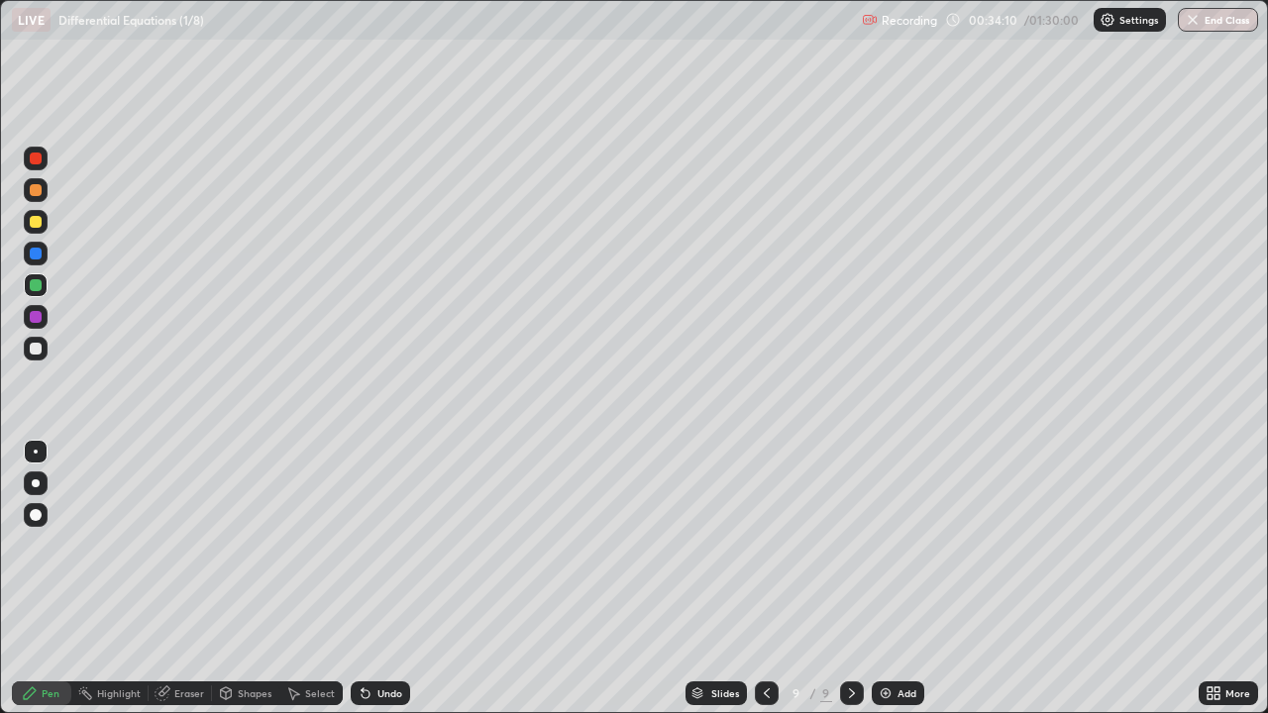
click at [759, 579] on icon at bounding box center [767, 694] width 16 height 16
click at [849, 579] on icon at bounding box center [852, 694] width 16 height 16
click at [766, 579] on icon at bounding box center [767, 694] width 16 height 16
click at [849, 579] on icon at bounding box center [852, 694] width 6 height 10
click at [763, 579] on div at bounding box center [767, 694] width 24 height 24
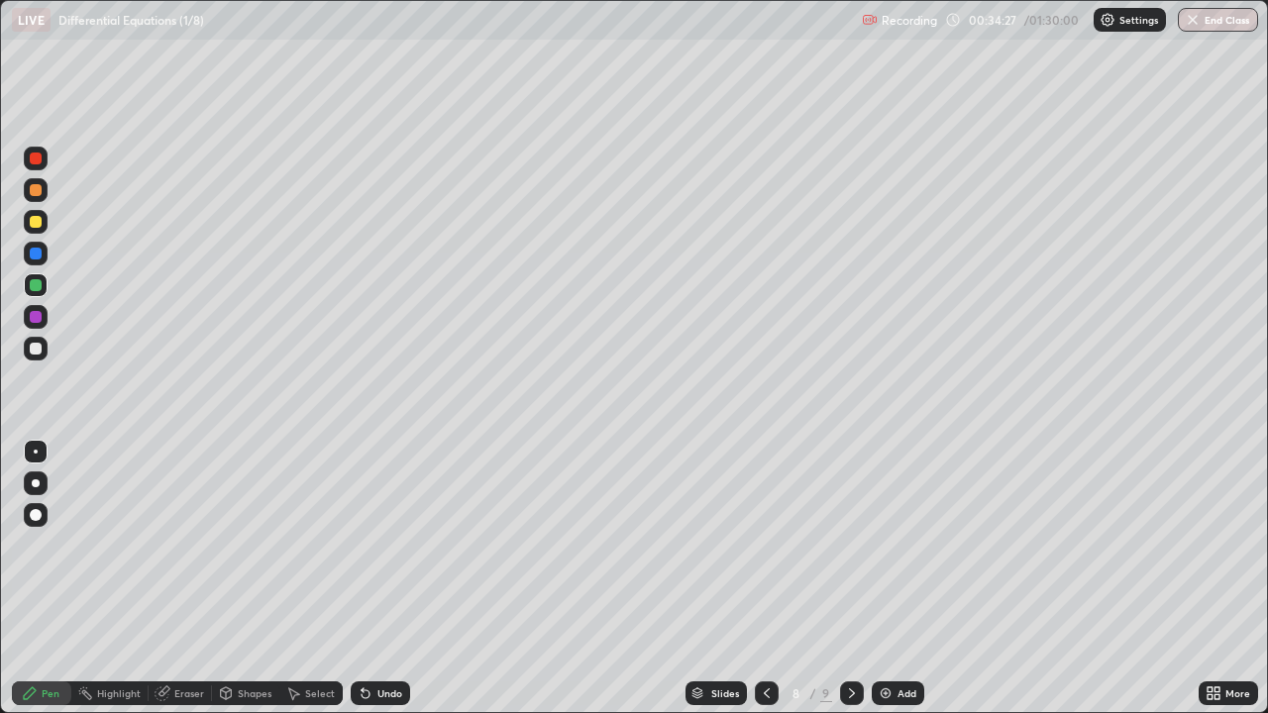
click at [840, 579] on div at bounding box center [852, 694] width 24 height 24
click at [764, 579] on icon at bounding box center [767, 694] width 6 height 10
click at [851, 579] on icon at bounding box center [852, 694] width 6 height 10
click at [764, 579] on icon at bounding box center [767, 694] width 16 height 16
click at [847, 579] on icon at bounding box center [852, 694] width 16 height 16
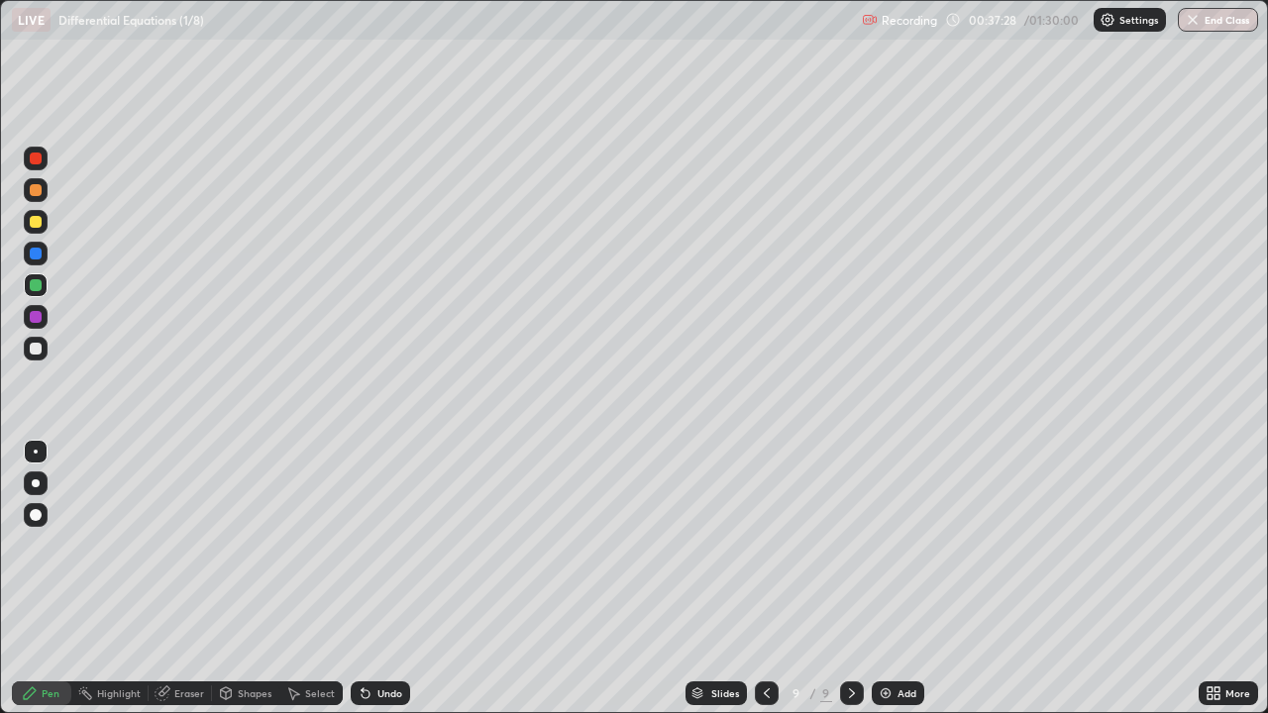
click at [177, 579] on div "Eraser" at bounding box center [180, 694] width 63 height 24
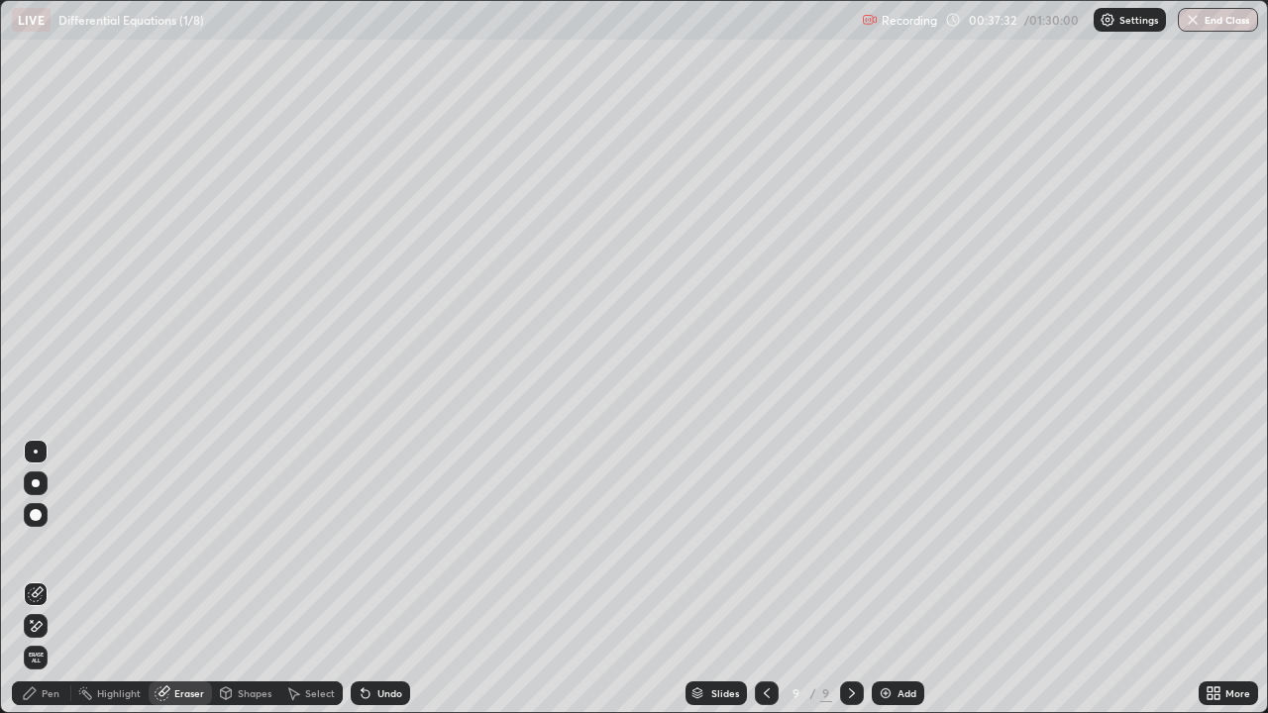
click at [53, 579] on div "Pen" at bounding box center [51, 694] width 18 height 10
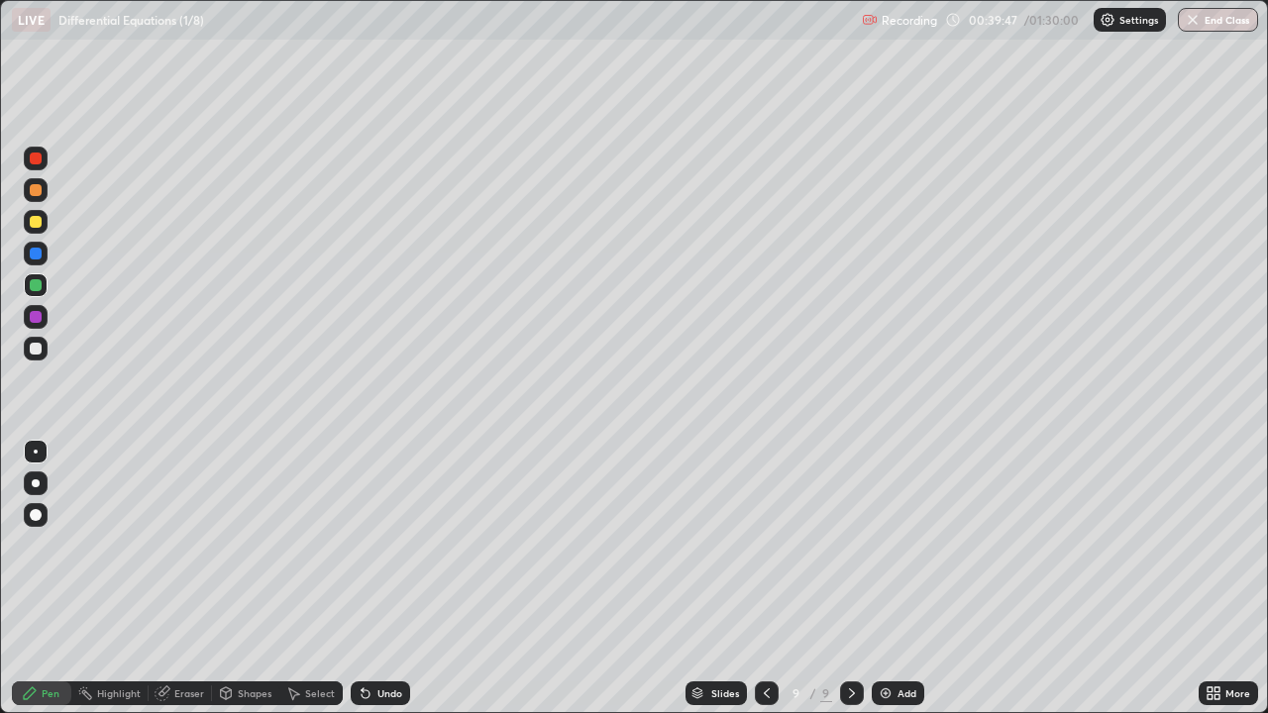
click at [192, 579] on div "Eraser" at bounding box center [189, 694] width 30 height 10
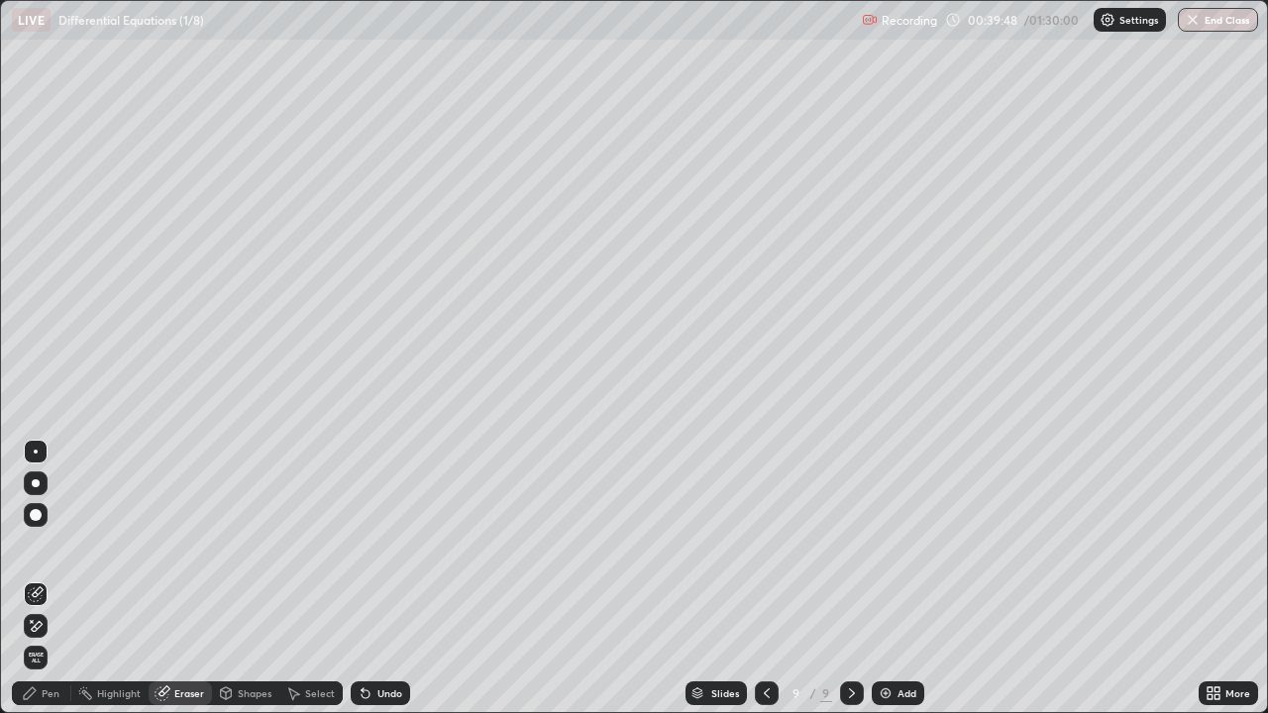
click at [46, 579] on div "Pen" at bounding box center [51, 694] width 18 height 10
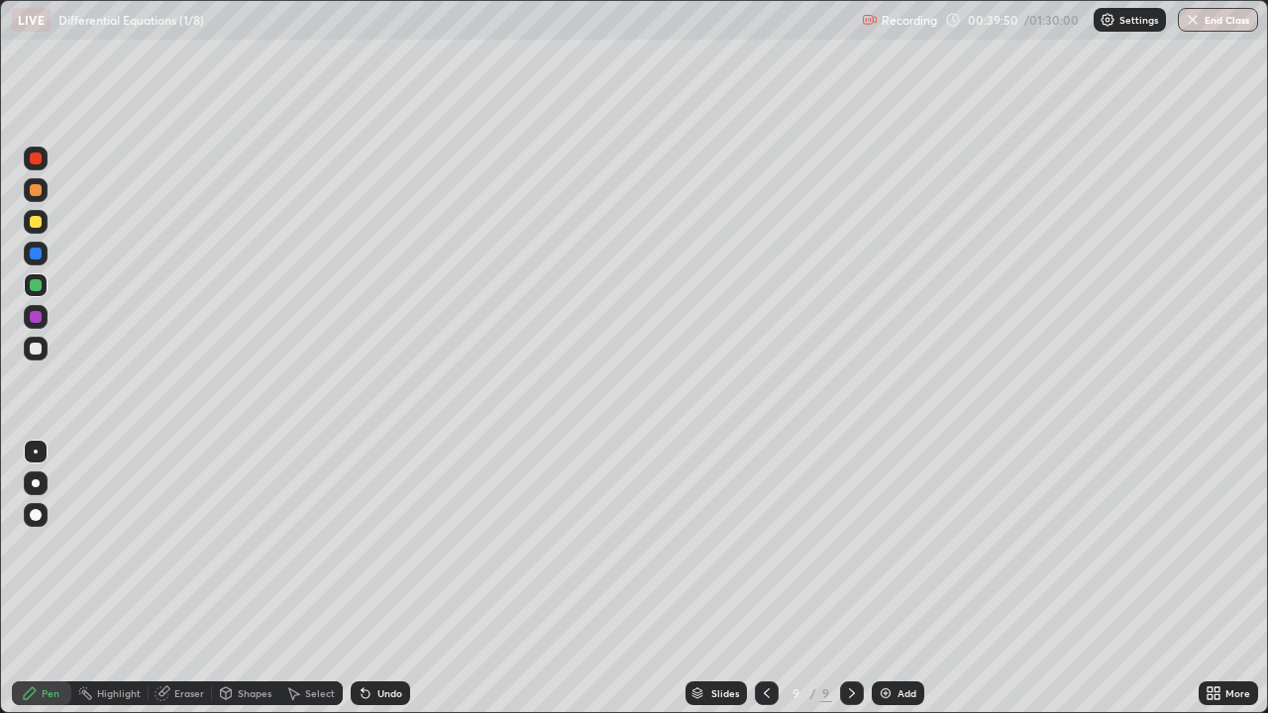
click at [764, 579] on icon at bounding box center [767, 694] width 16 height 16
click at [844, 579] on icon at bounding box center [852, 694] width 16 height 16
click at [193, 579] on div "Eraser" at bounding box center [180, 694] width 63 height 24
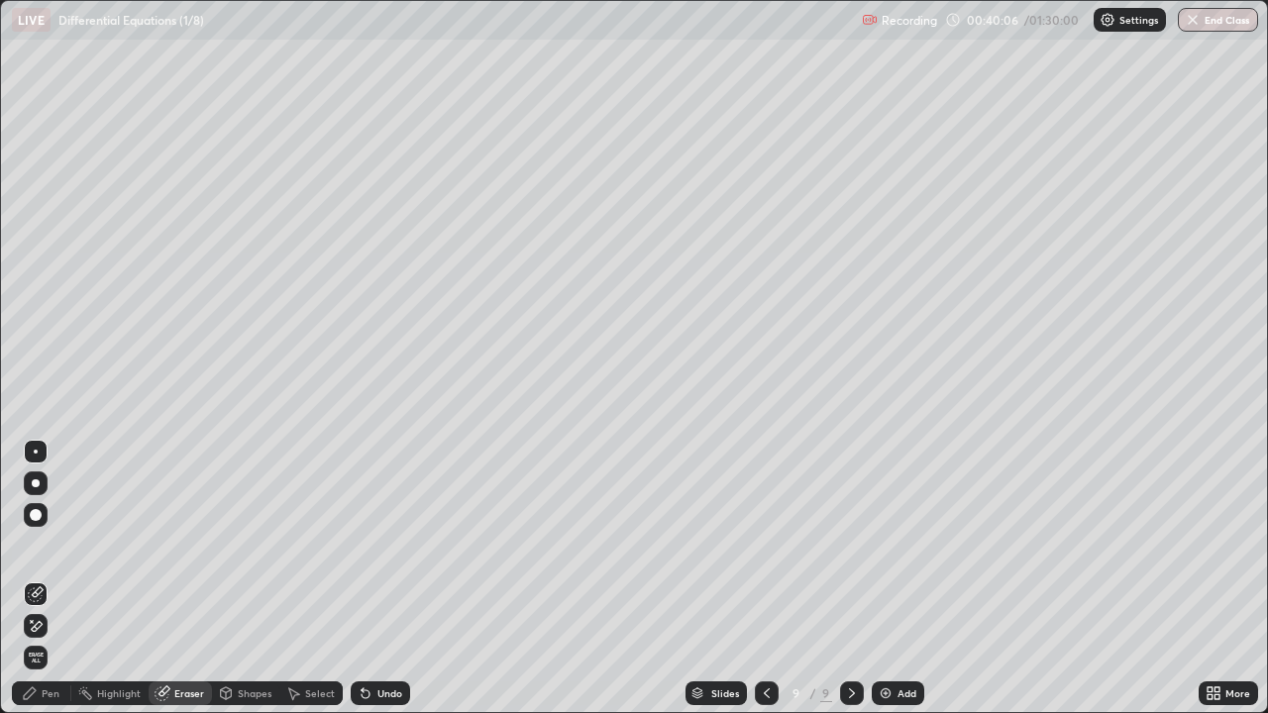
click at [47, 579] on div "Pen" at bounding box center [51, 694] width 18 height 10
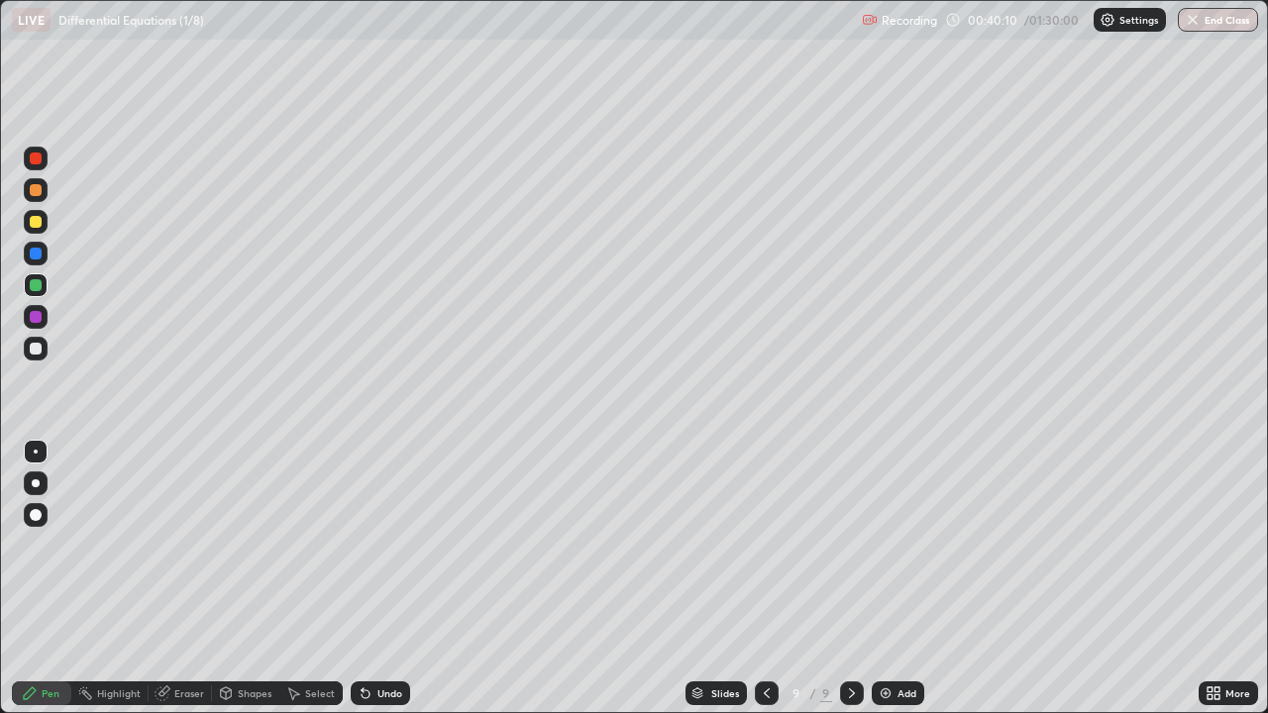
click at [765, 579] on icon at bounding box center [767, 694] width 16 height 16
click at [842, 579] on div at bounding box center [852, 694] width 24 height 40
click at [883, 579] on img at bounding box center [886, 694] width 16 height 16
click at [891, 579] on img at bounding box center [886, 694] width 16 height 16
click at [35, 226] on div at bounding box center [36, 222] width 12 height 12
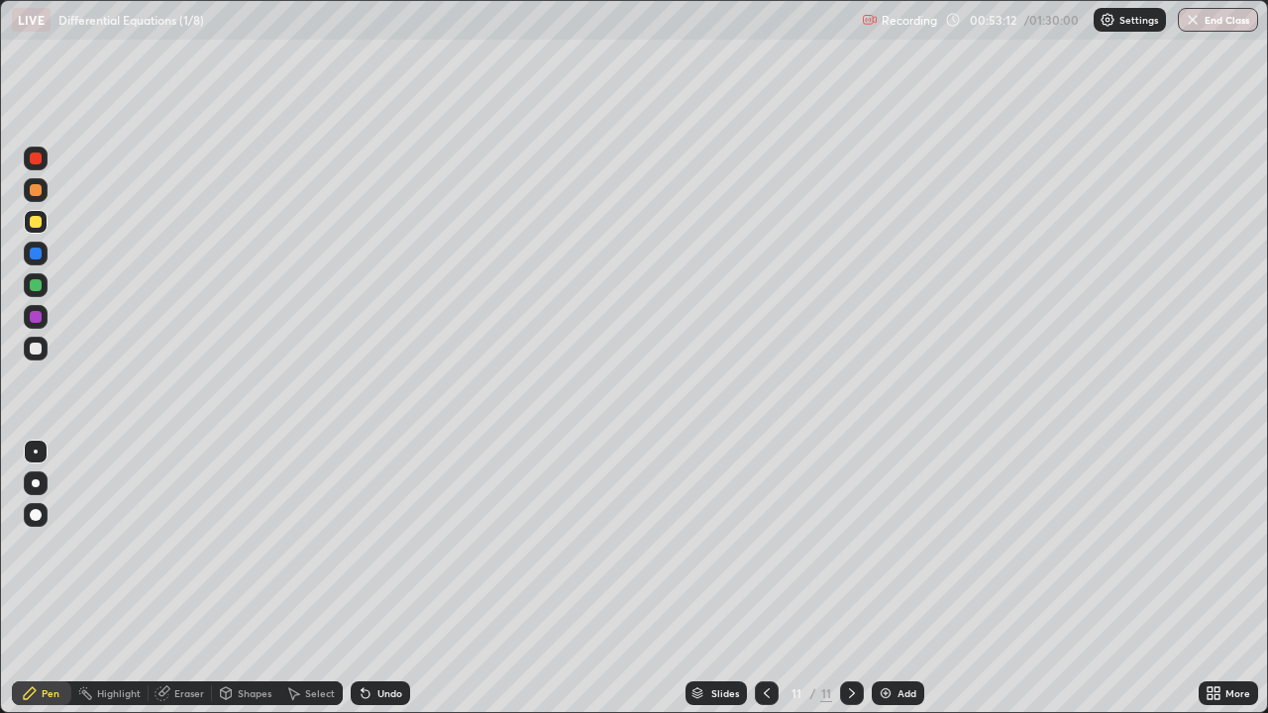
click at [883, 579] on img at bounding box center [886, 694] width 16 height 16
click at [37, 287] on div at bounding box center [36, 285] width 12 height 12
click at [761, 579] on div at bounding box center [767, 694] width 24 height 24
click at [847, 579] on div at bounding box center [852, 694] width 24 height 24
click at [182, 579] on div "Eraser" at bounding box center [189, 694] width 30 height 10
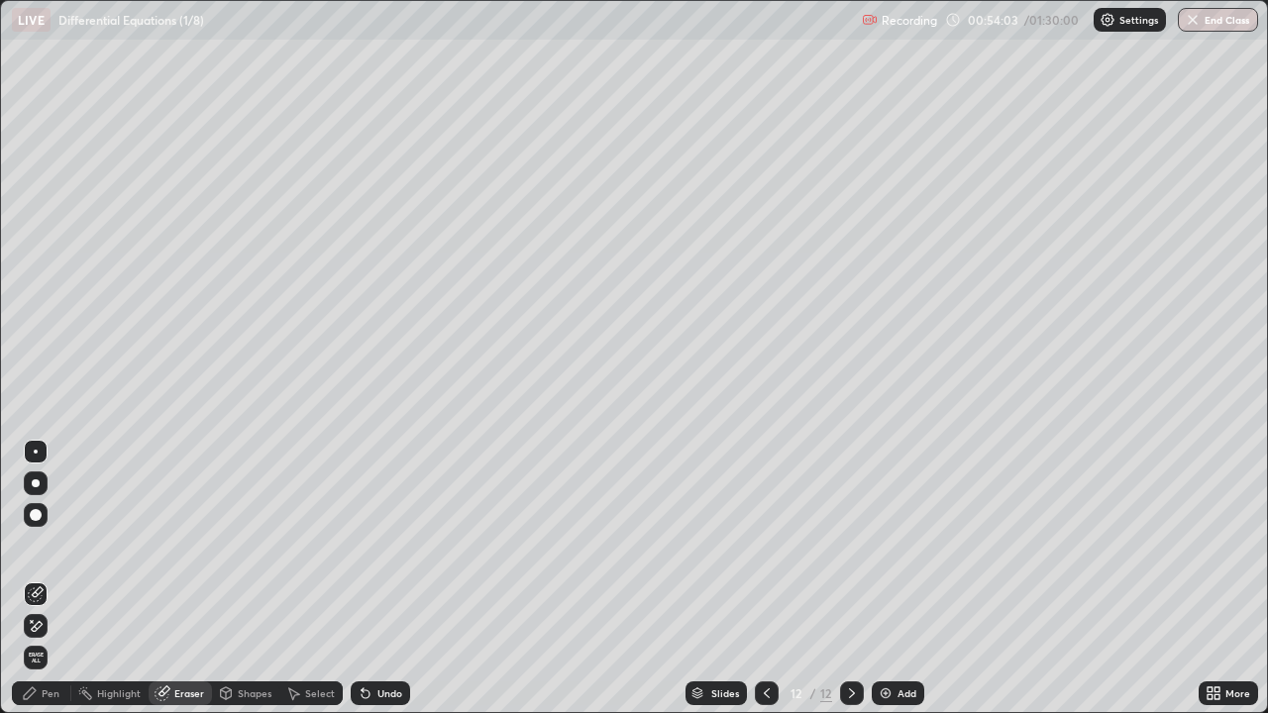
click at [39, 579] on div "Pen" at bounding box center [41, 694] width 59 height 24
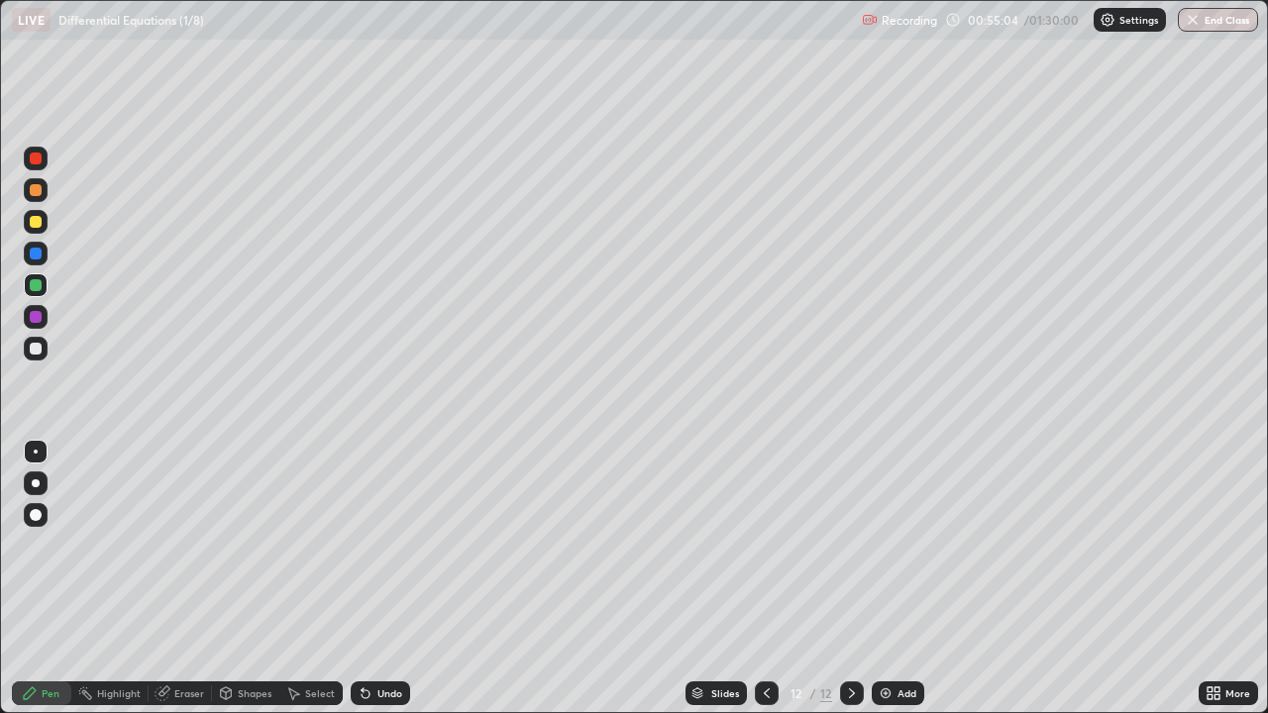
click at [199, 579] on div "Eraser" at bounding box center [189, 694] width 30 height 10
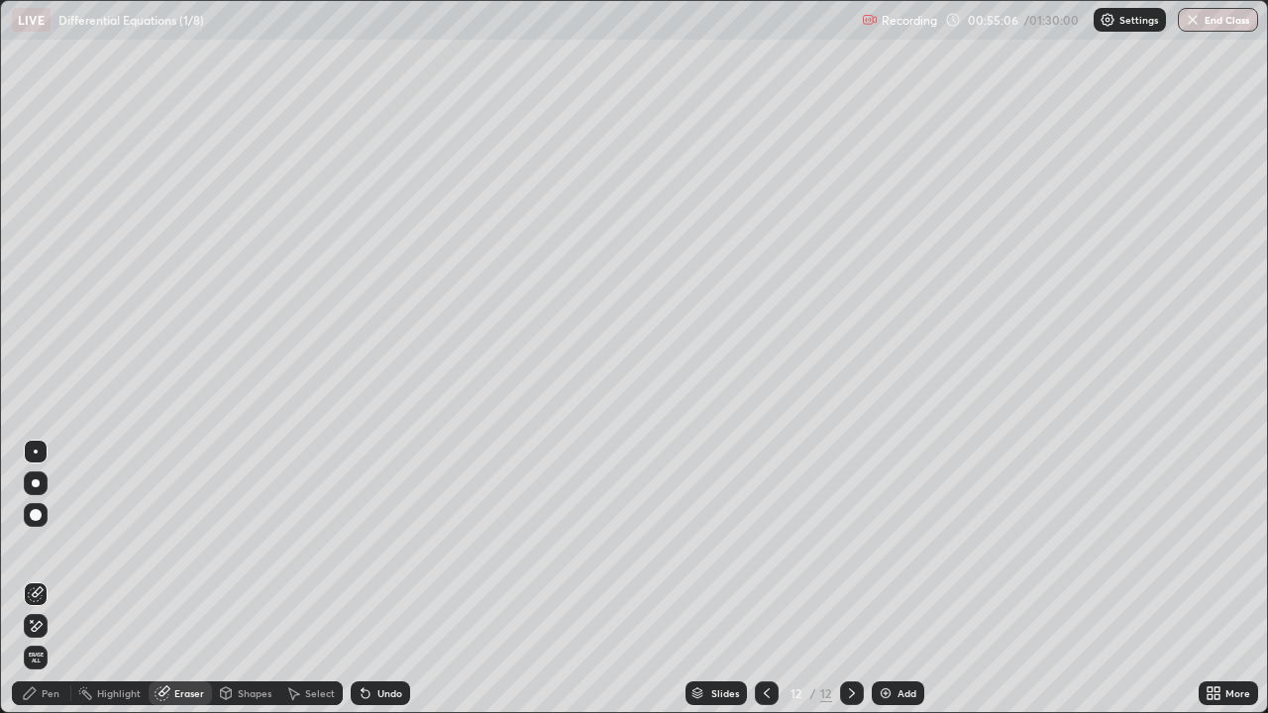
click at [45, 579] on div "Pen" at bounding box center [51, 694] width 18 height 10
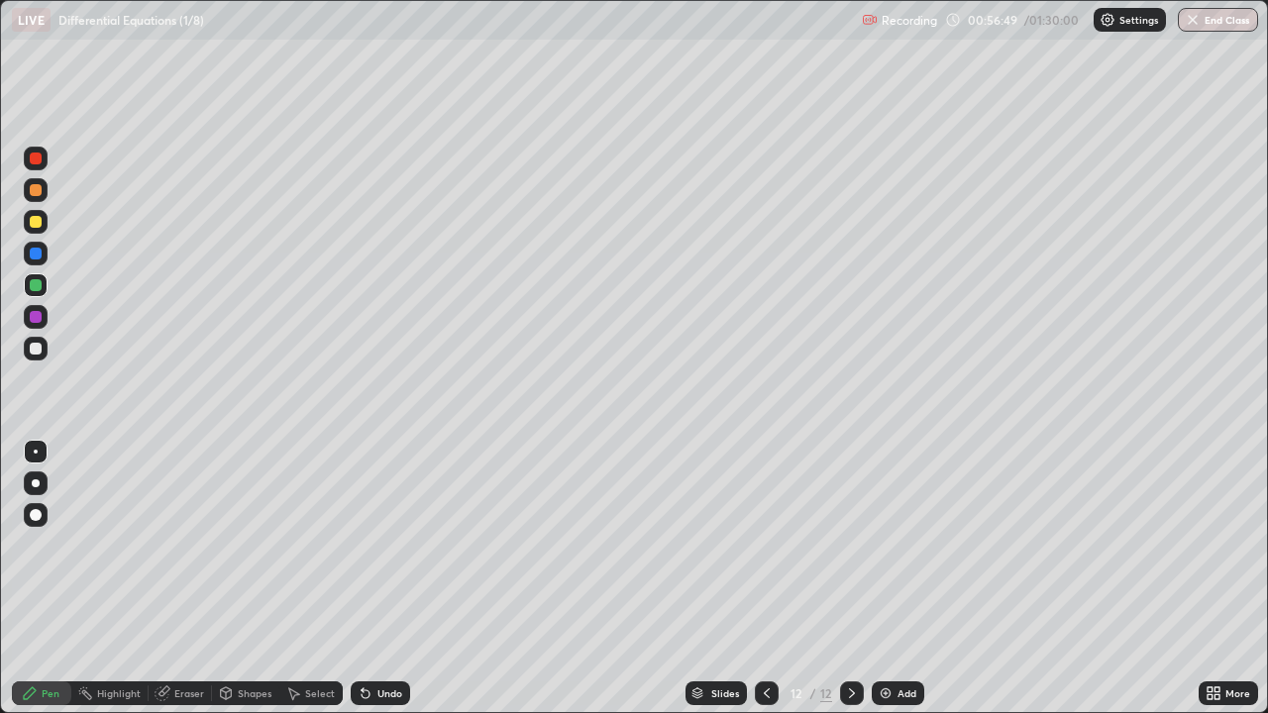
click at [764, 579] on icon at bounding box center [767, 694] width 6 height 10
click at [169, 579] on div "Eraser" at bounding box center [180, 694] width 63 height 24
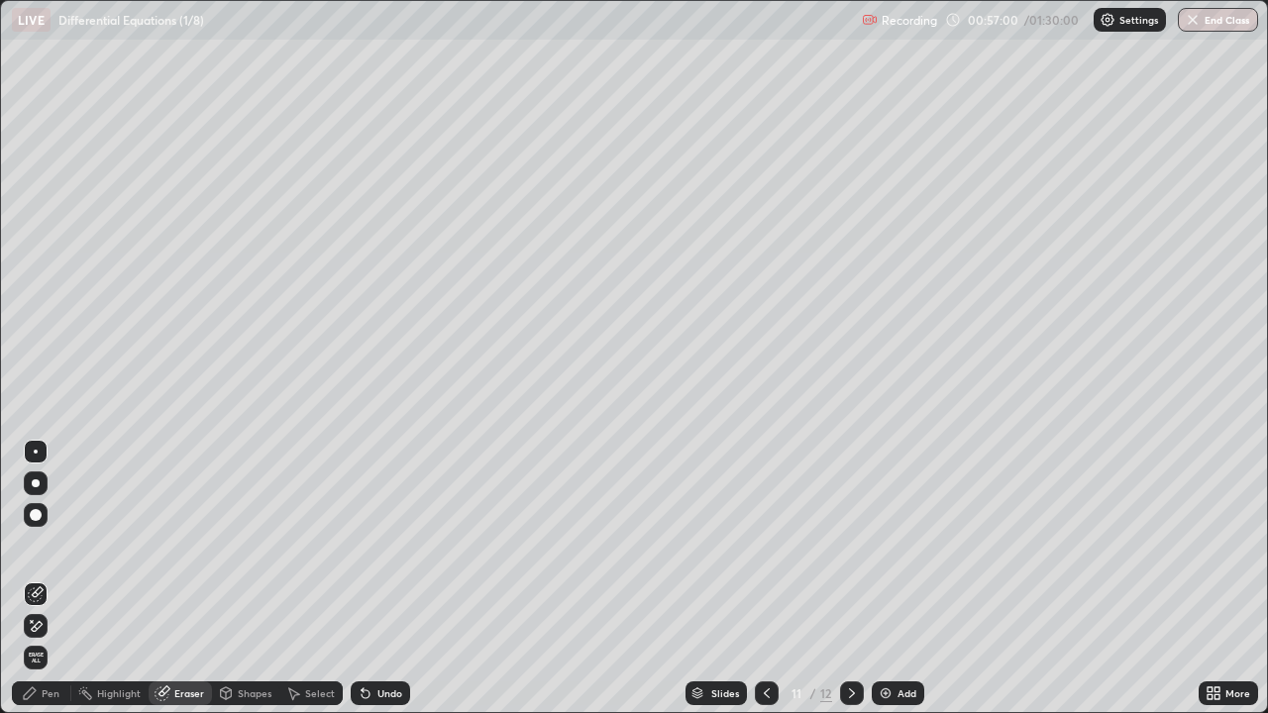
click at [43, 579] on div "Pen" at bounding box center [51, 694] width 18 height 10
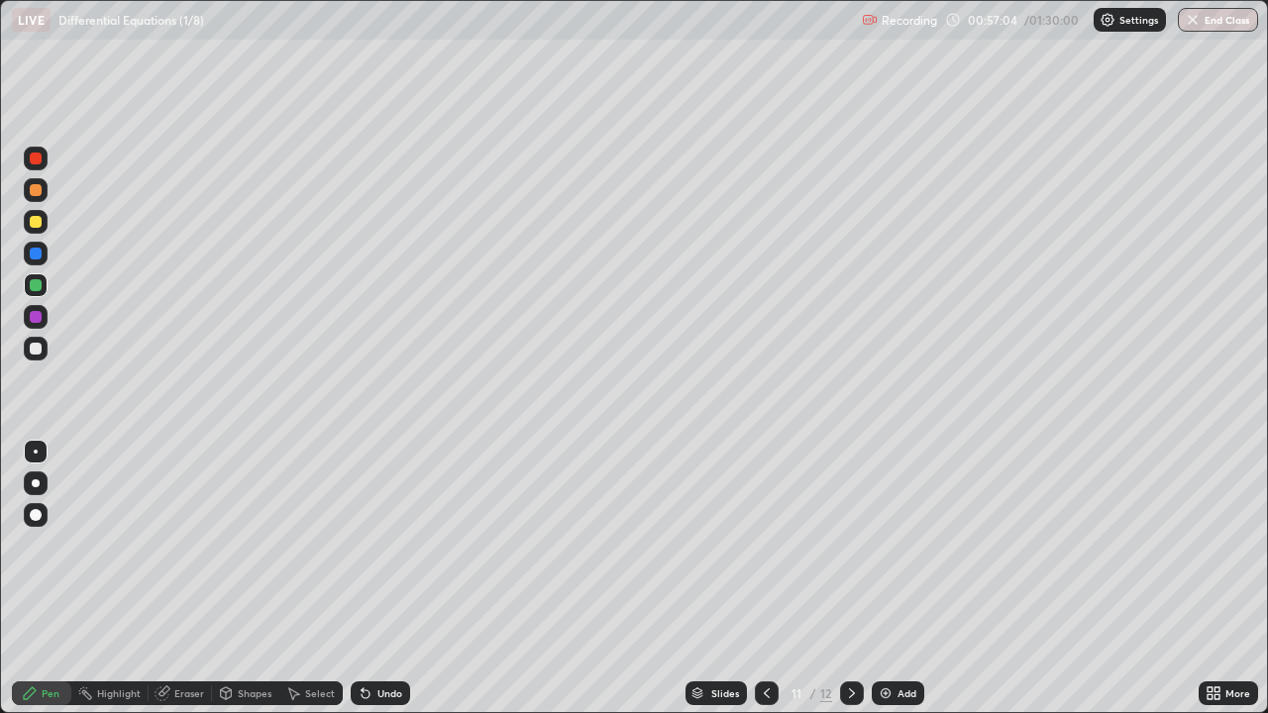
click at [846, 579] on icon at bounding box center [852, 694] width 16 height 16
click at [189, 579] on div "Eraser" at bounding box center [189, 694] width 30 height 10
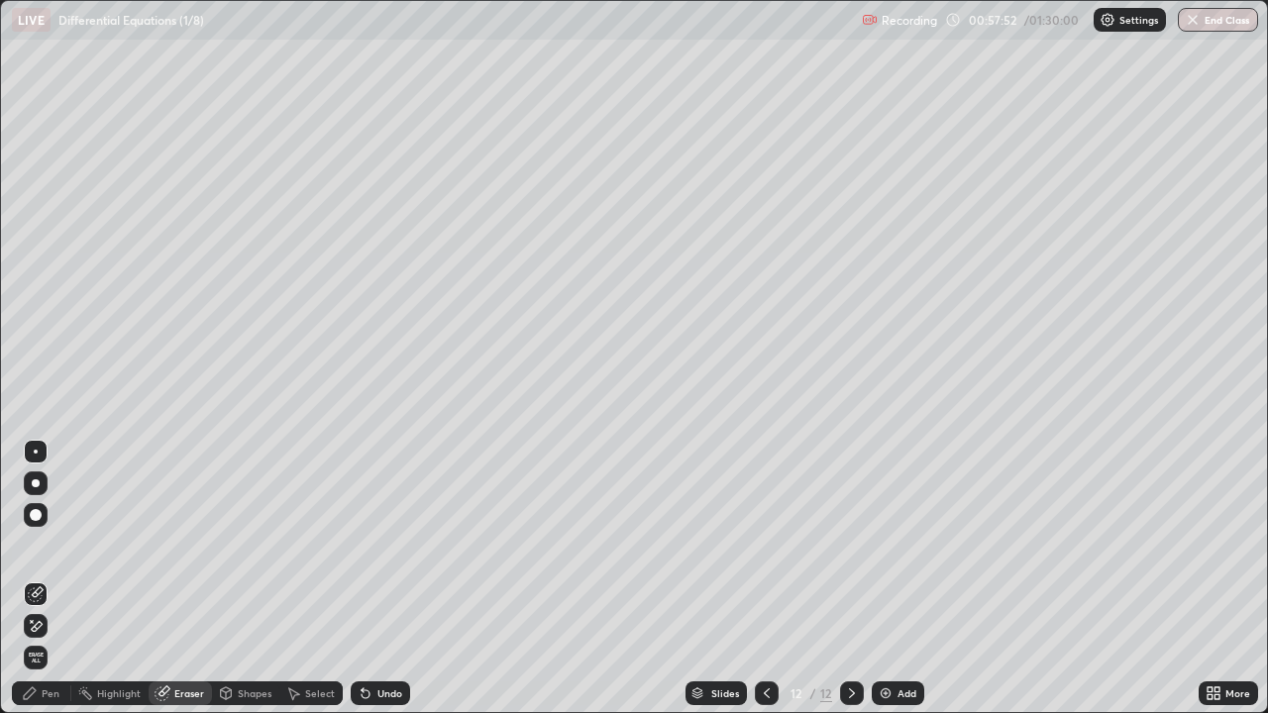
click at [53, 579] on div "Pen" at bounding box center [51, 694] width 18 height 10
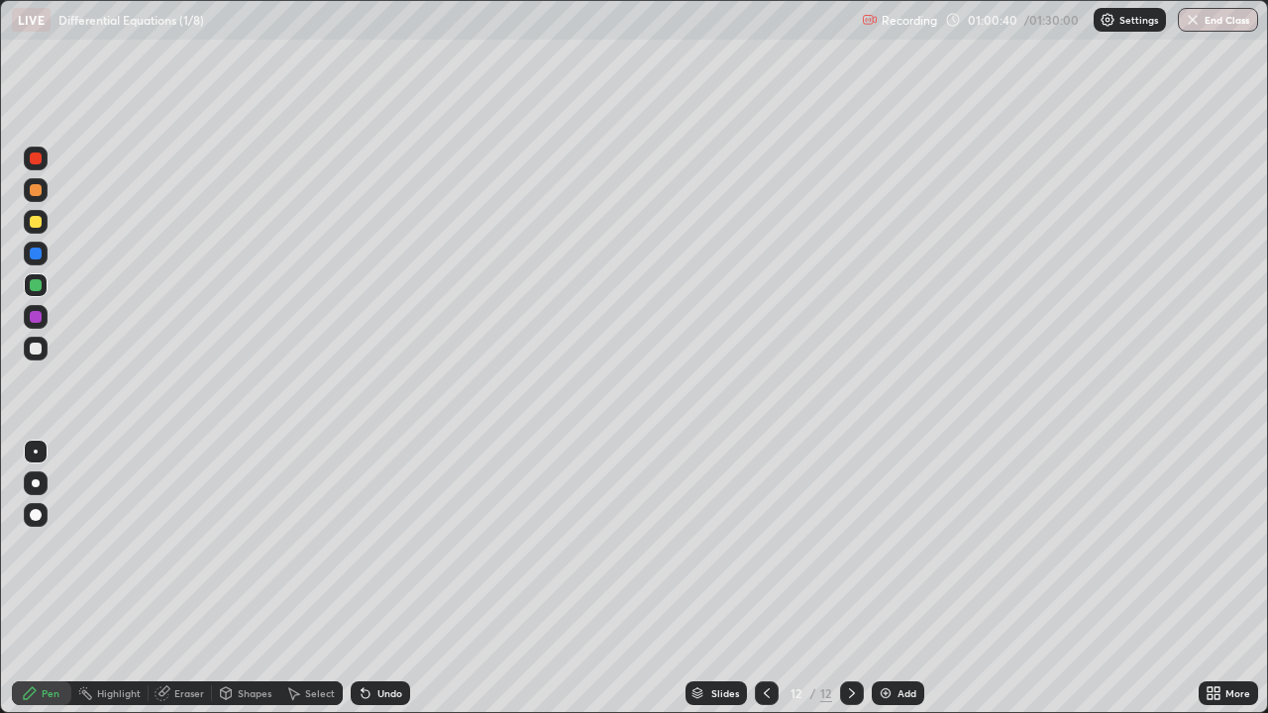
click at [892, 579] on div "Add" at bounding box center [898, 694] width 53 height 24
click at [180, 579] on div "Eraser" at bounding box center [180, 694] width 63 height 24
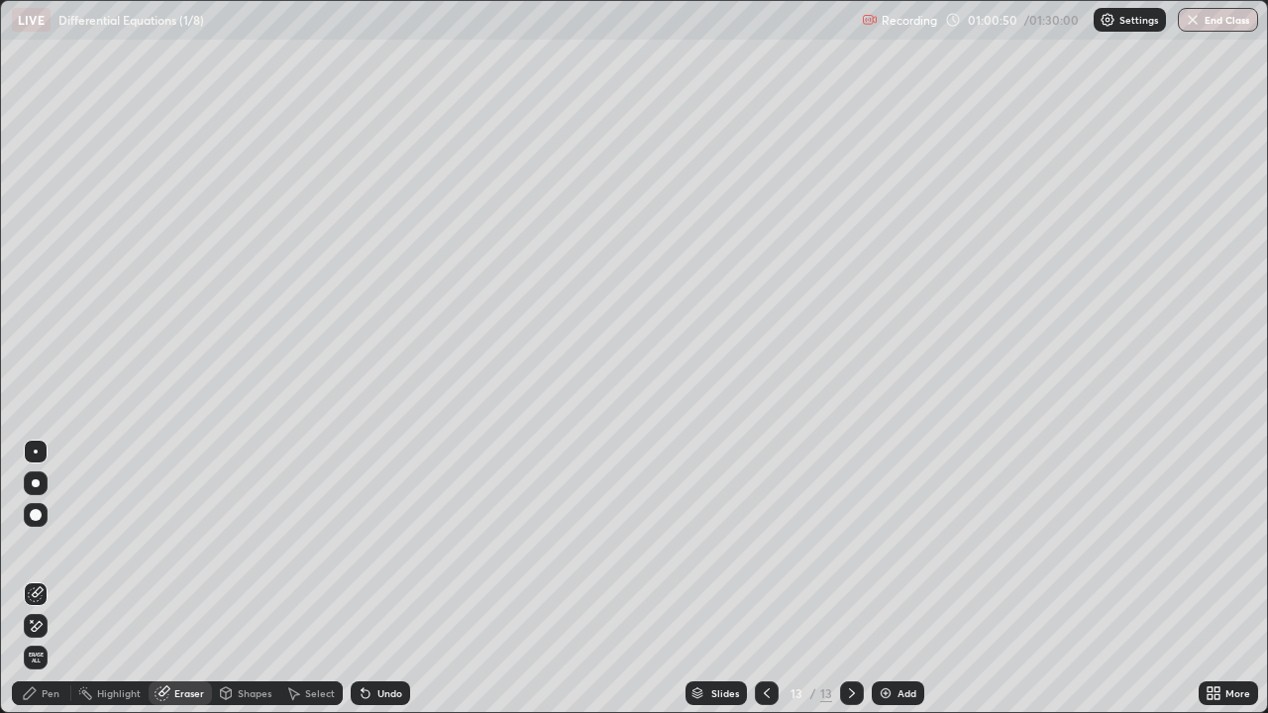
click at [47, 579] on div "Pen" at bounding box center [51, 694] width 18 height 10
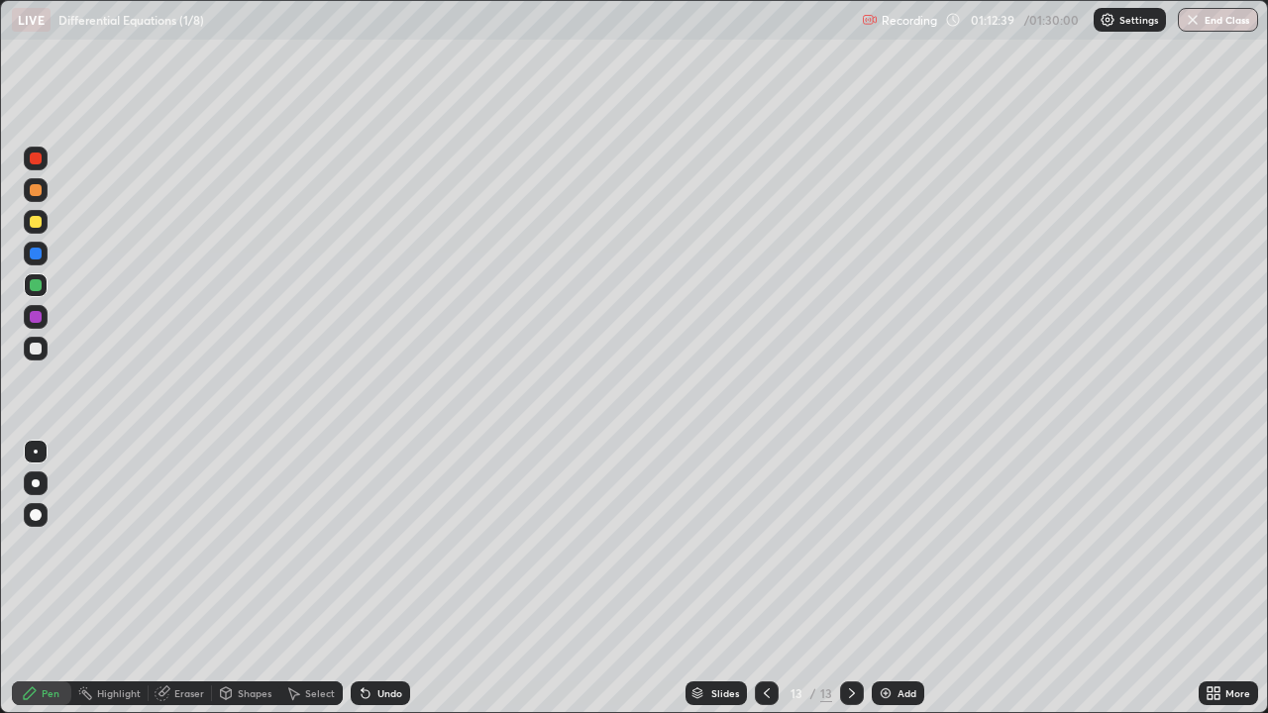
click at [887, 579] on img at bounding box center [886, 694] width 16 height 16
click at [898, 579] on div "Add" at bounding box center [907, 694] width 19 height 10
click at [36, 225] on div at bounding box center [36, 222] width 12 height 12
click at [756, 579] on div at bounding box center [767, 694] width 24 height 24
click at [759, 579] on icon at bounding box center [767, 694] width 16 height 16
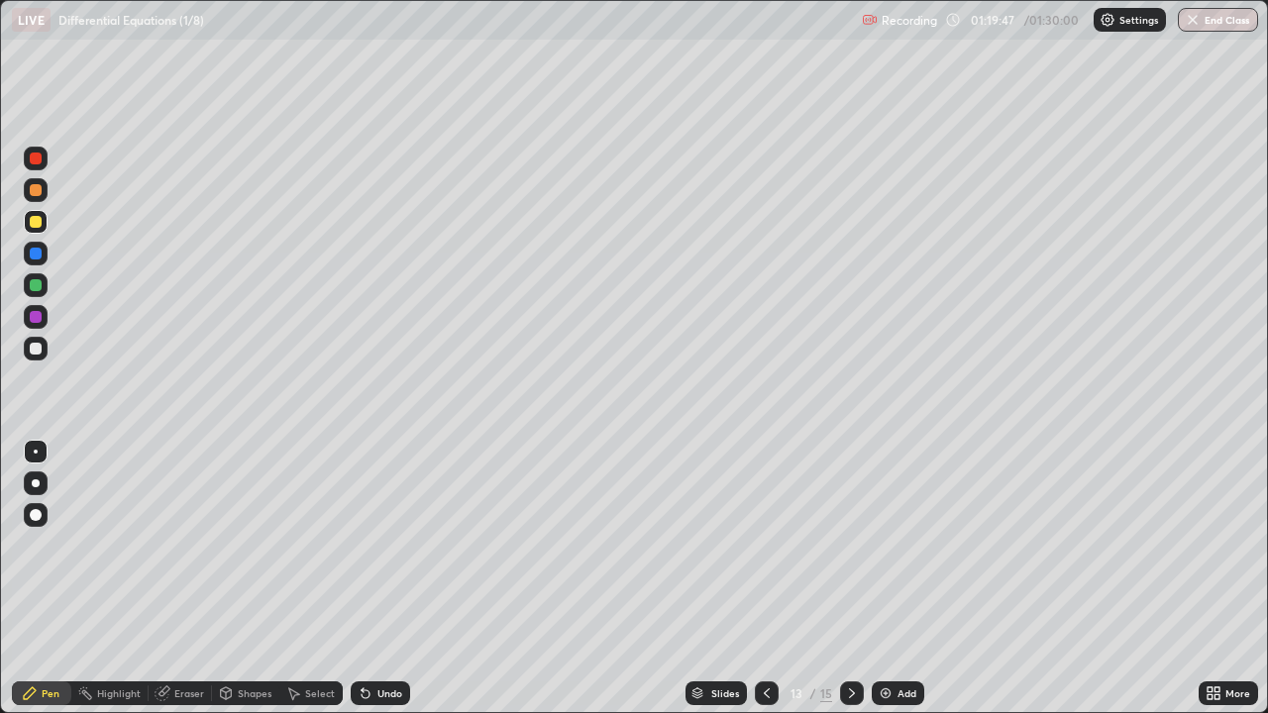
click at [849, 579] on icon at bounding box center [852, 694] width 16 height 16
click at [853, 579] on div at bounding box center [852, 694] width 24 height 24
click at [1215, 27] on button "End Class" at bounding box center [1218, 20] width 80 height 24
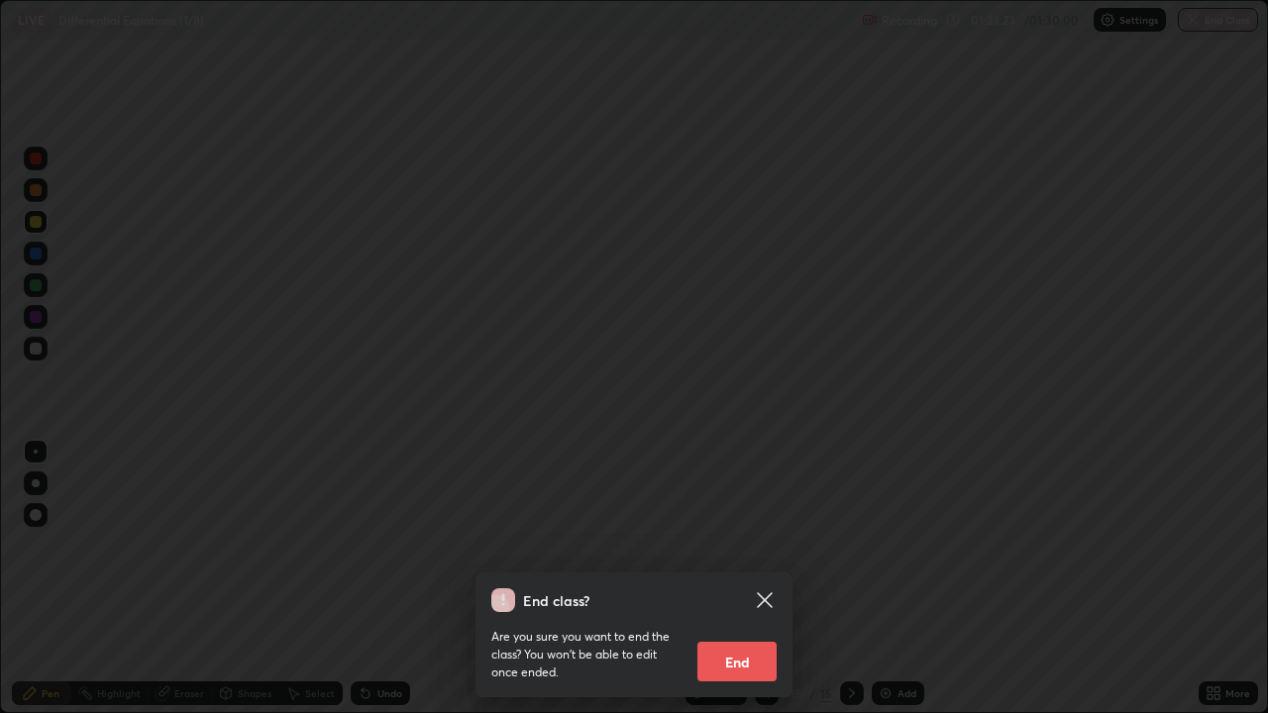
click at [756, 579] on button "End" at bounding box center [736, 662] width 79 height 40
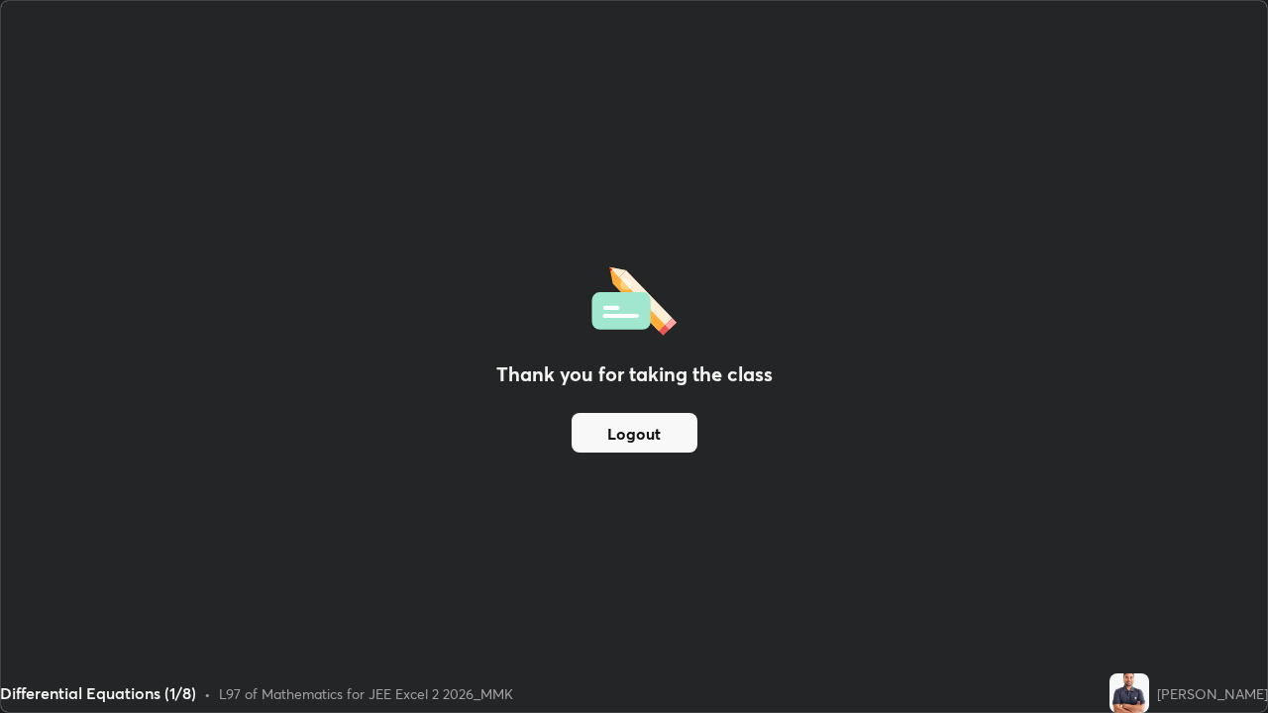
click at [627, 442] on button "Logout" at bounding box center [635, 433] width 126 height 40
